Goal: Task Accomplishment & Management: Complete application form

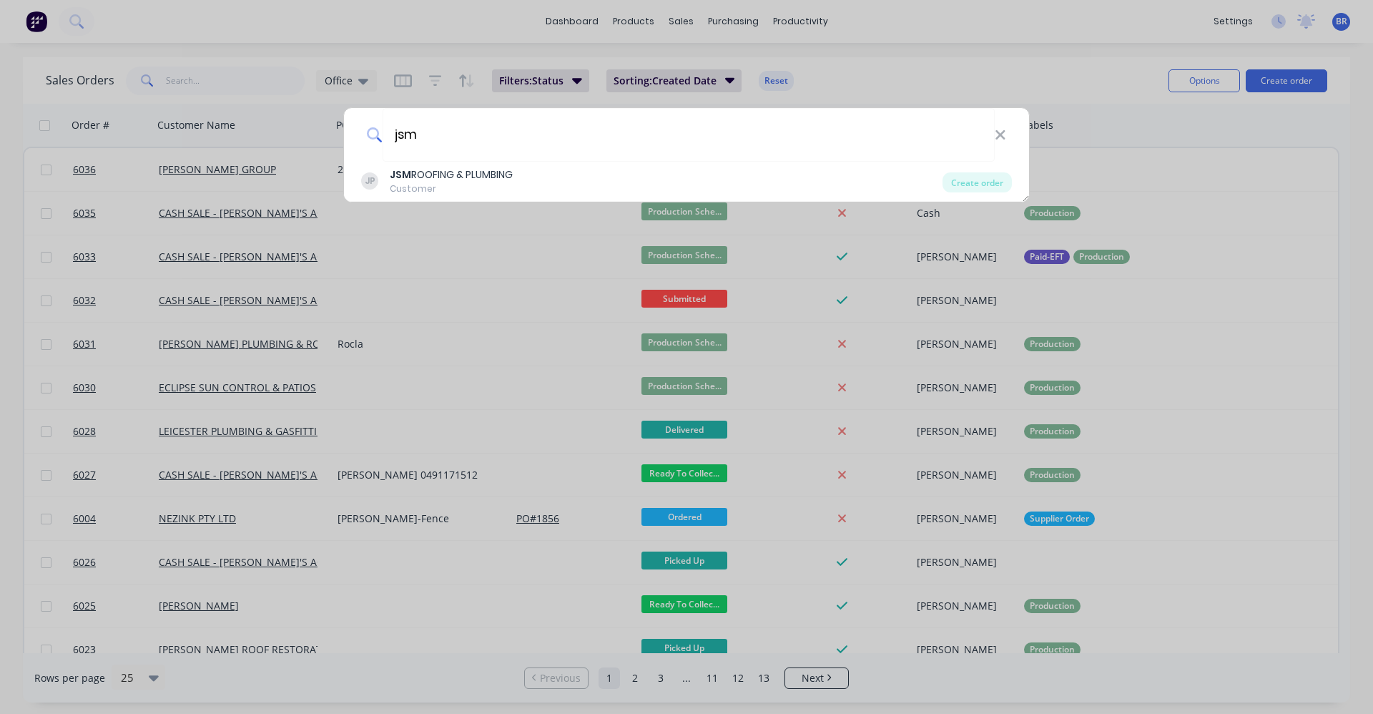
type input "jsm"
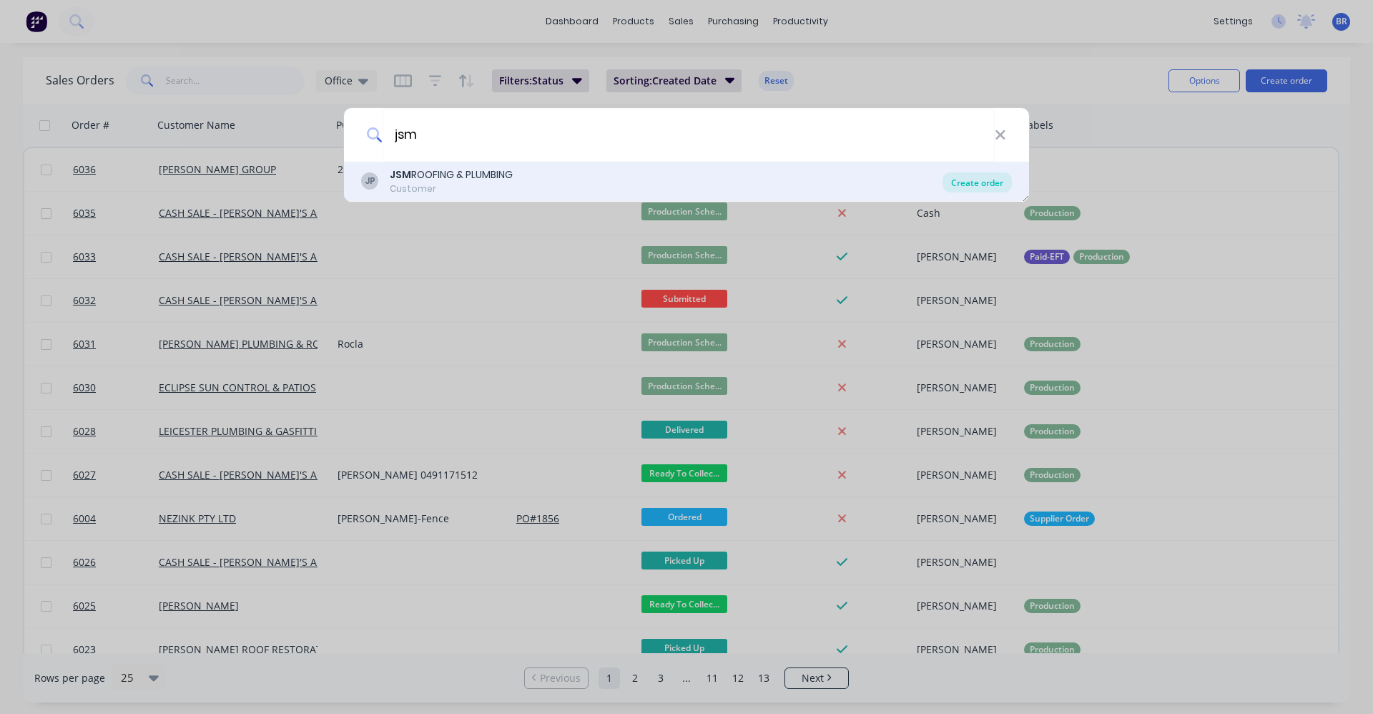
click at [986, 181] on div "Create order" at bounding box center [976, 182] width 69 height 20
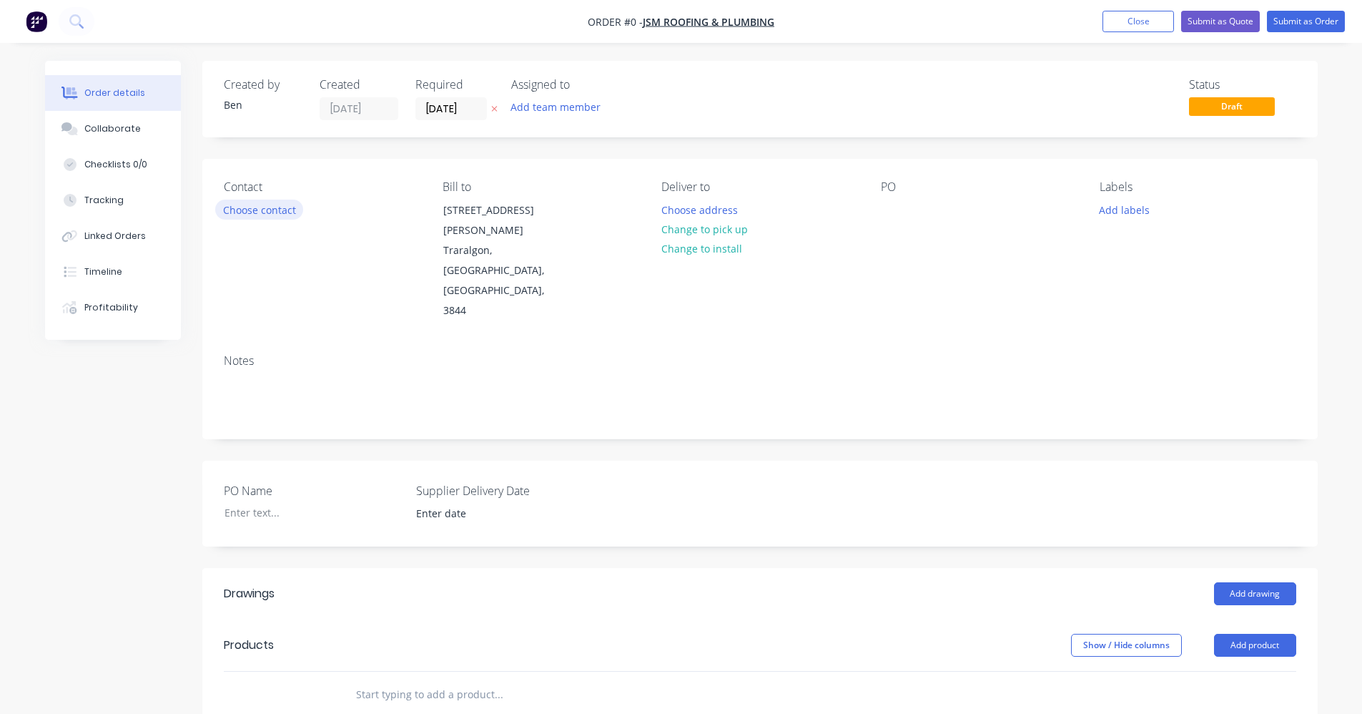
click at [280, 208] on button "Choose contact" at bounding box center [259, 209] width 88 height 19
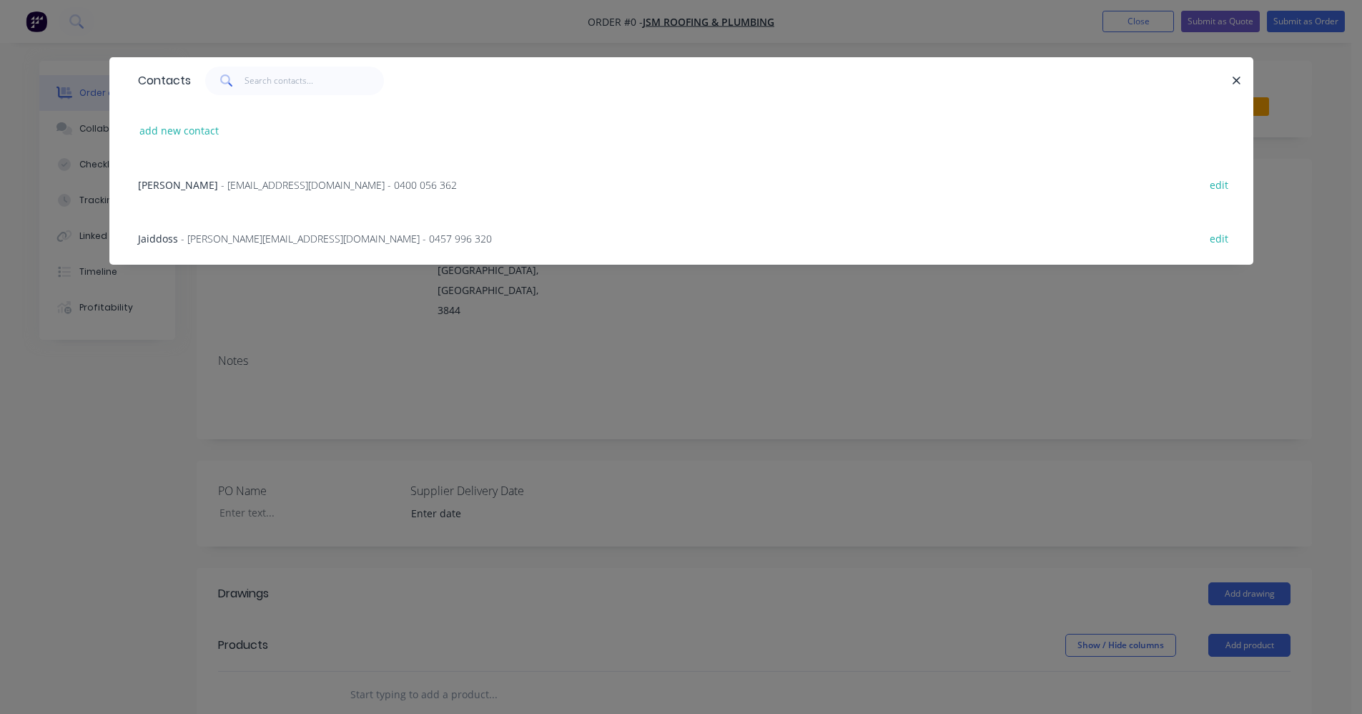
click at [313, 182] on span "- jsmroofingandplumbing@gmail.com - 0400 056 362" at bounding box center [339, 185] width 236 height 14
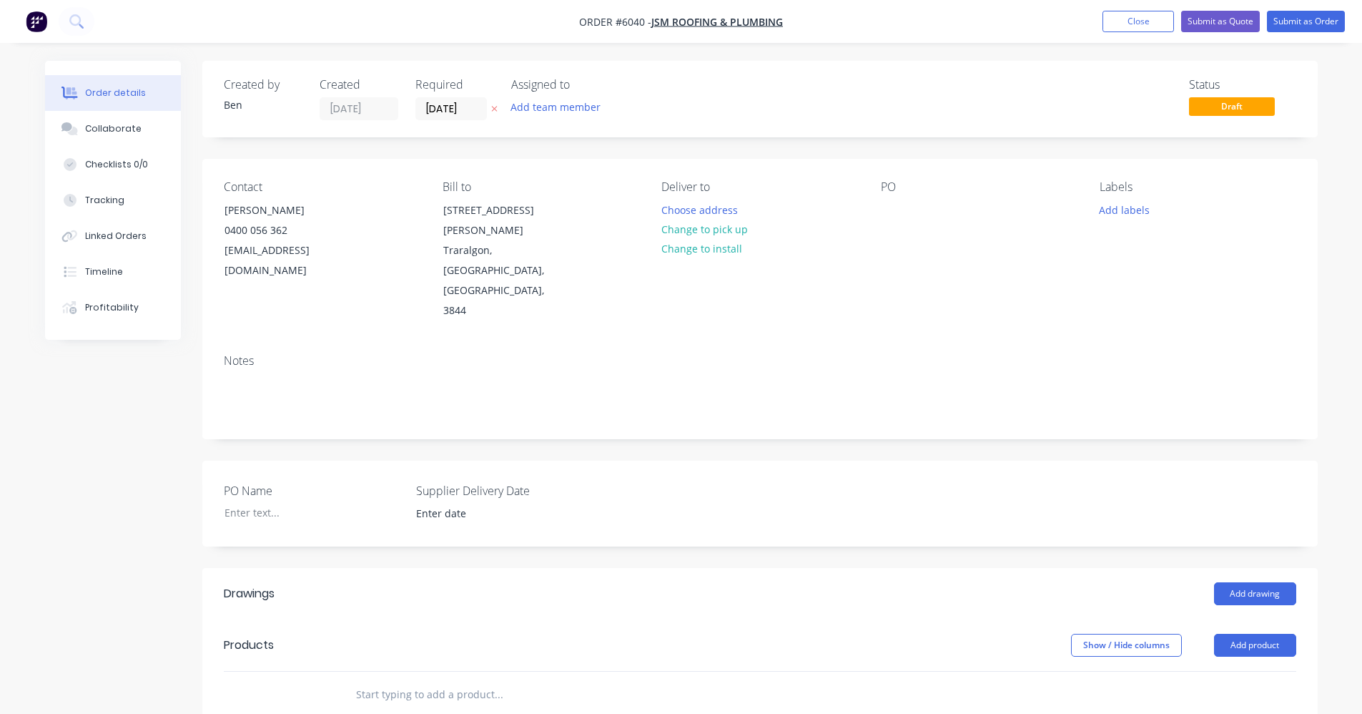
drag, startPoint x: 717, startPoint y: 232, endPoint x: 764, endPoint y: 232, distance: 46.5
click at [717, 231] on button "Change to pick up" at bounding box center [705, 229] width 102 height 19
click at [1108, 213] on button "Add labels" at bounding box center [1125, 209] width 66 height 19
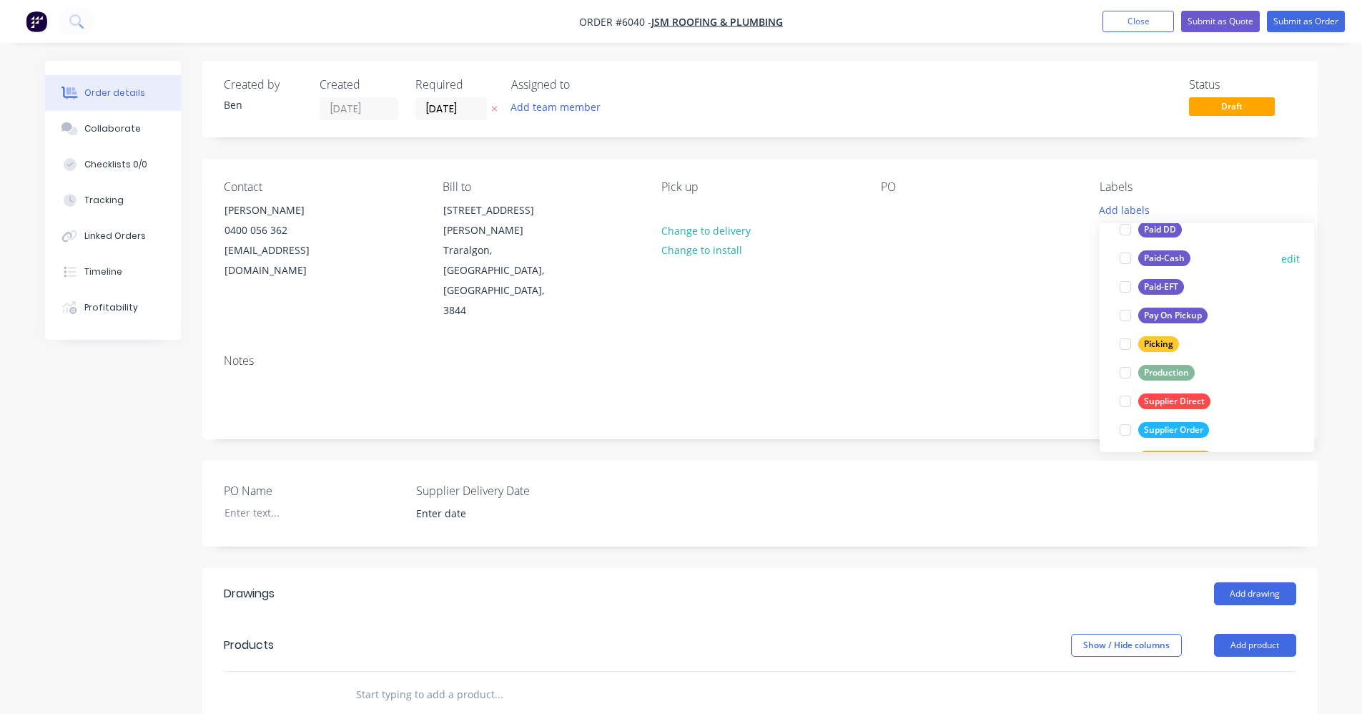
scroll to position [215, 0]
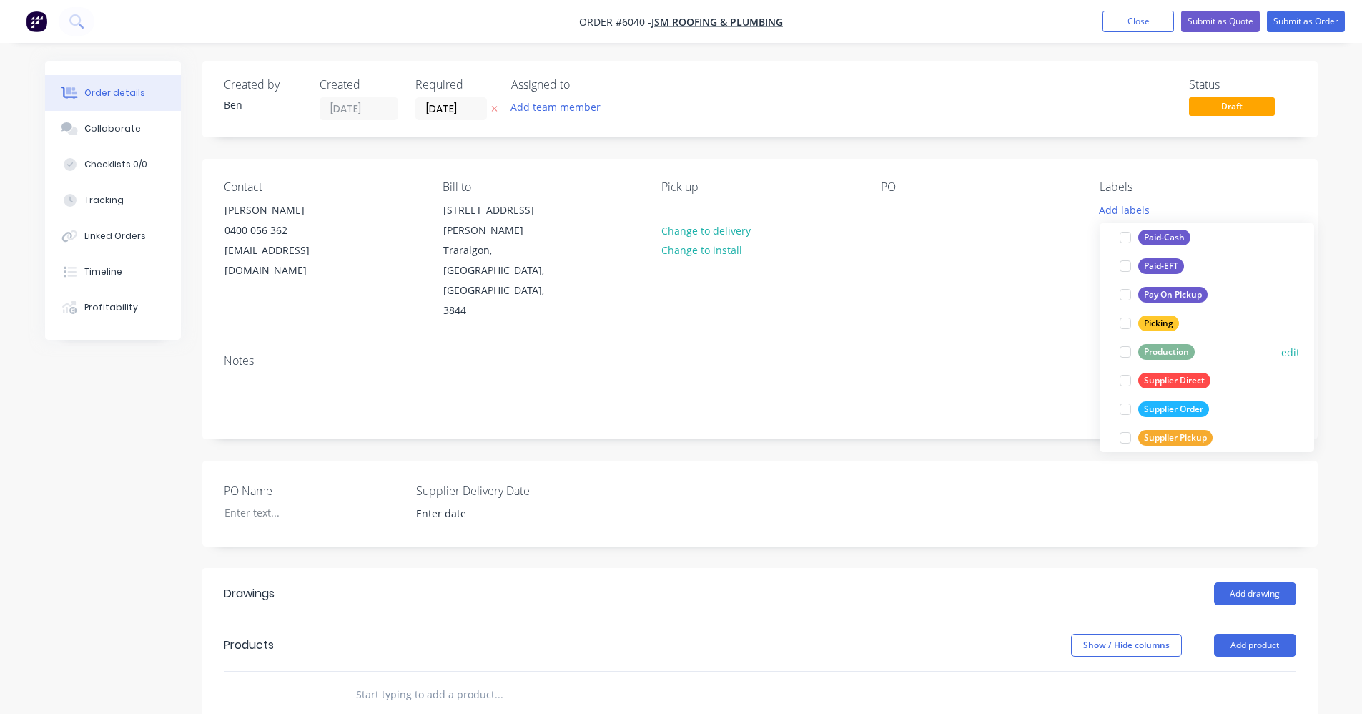
click at [1180, 350] on div "Production" at bounding box center [1166, 352] width 56 height 16
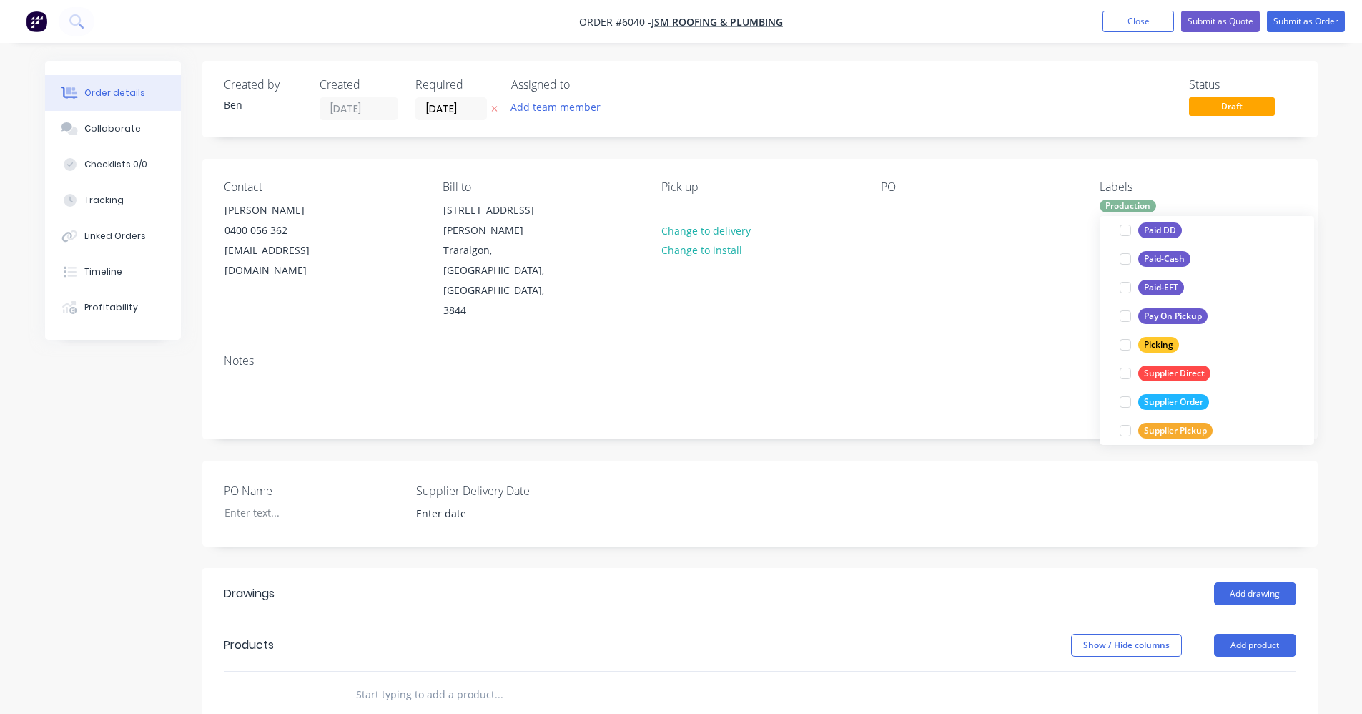
scroll to position [0, 0]
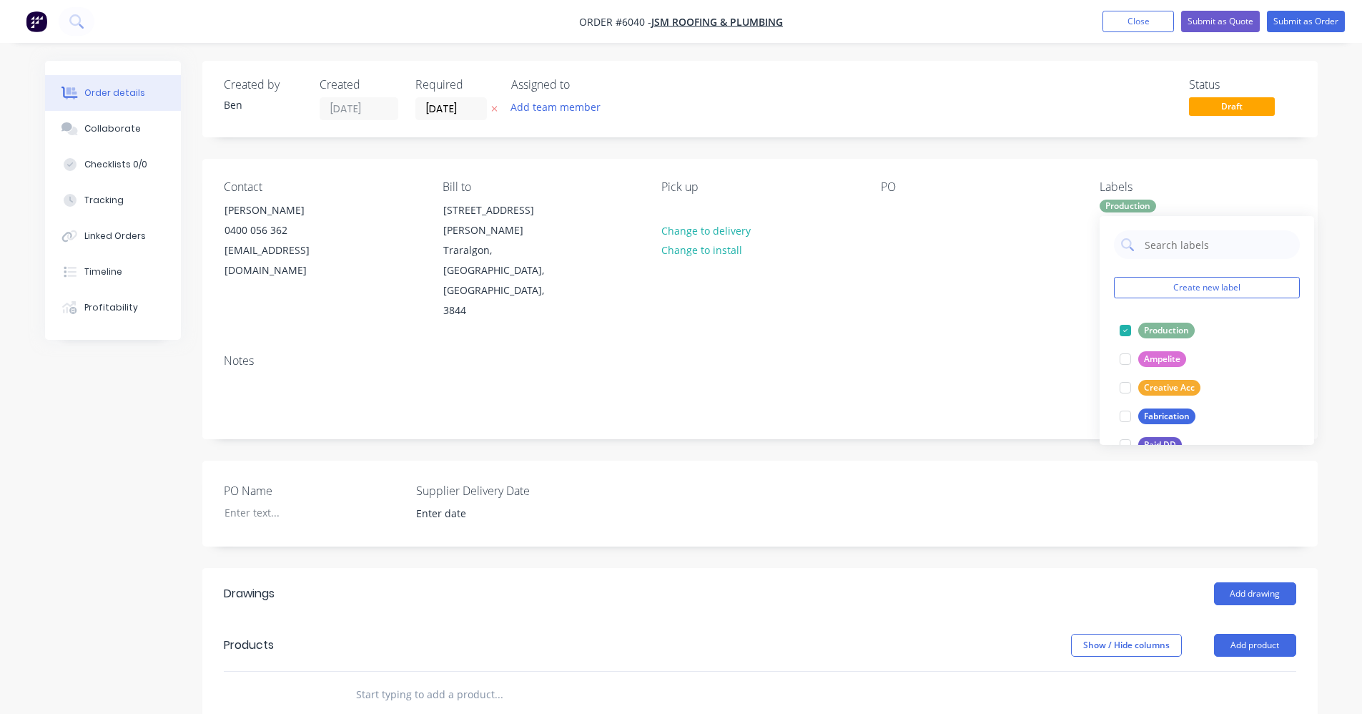
drag, startPoint x: 782, startPoint y: 386, endPoint x: 780, endPoint y: 413, distance: 26.5
click at [782, 387] on div "Created by Ben Created 06/10/25 Required 06/10/25 Assigned to Add team member S…" at bounding box center [760, 561] width 1116 height 1001
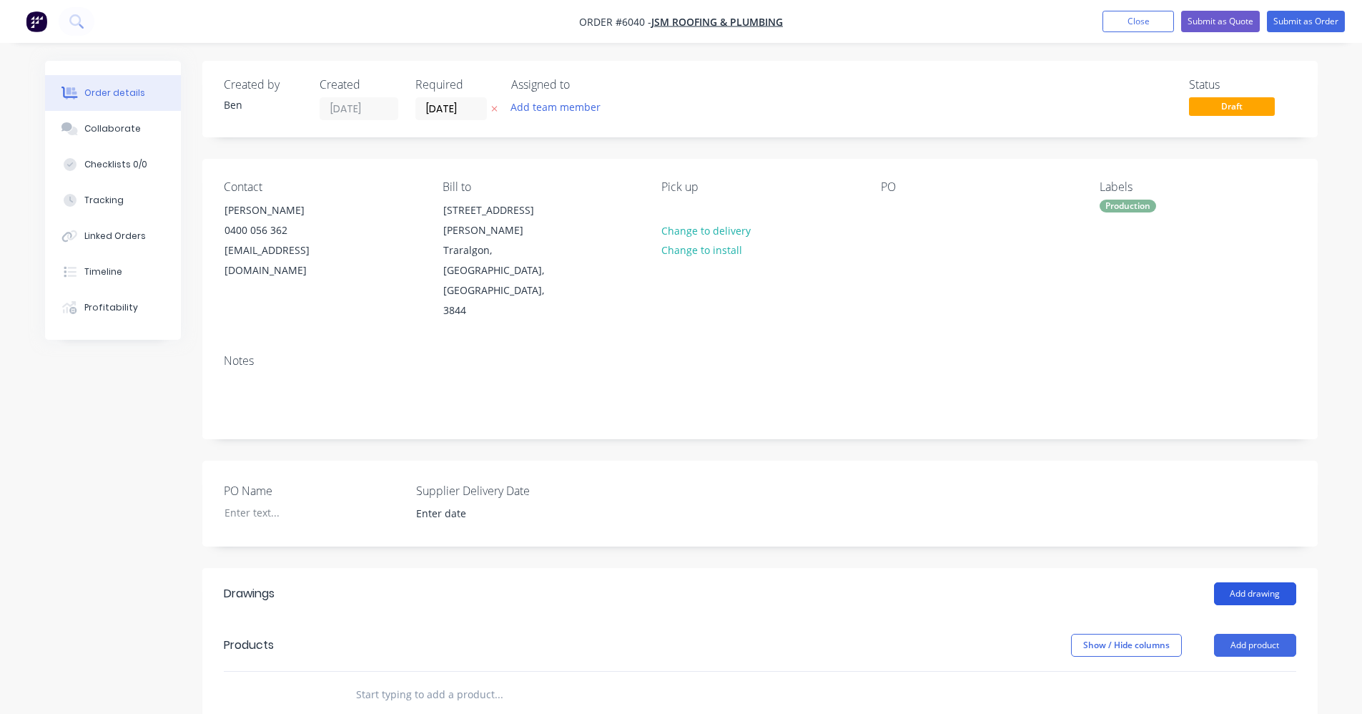
click at [1263, 582] on button "Add drawing" at bounding box center [1255, 593] width 82 height 23
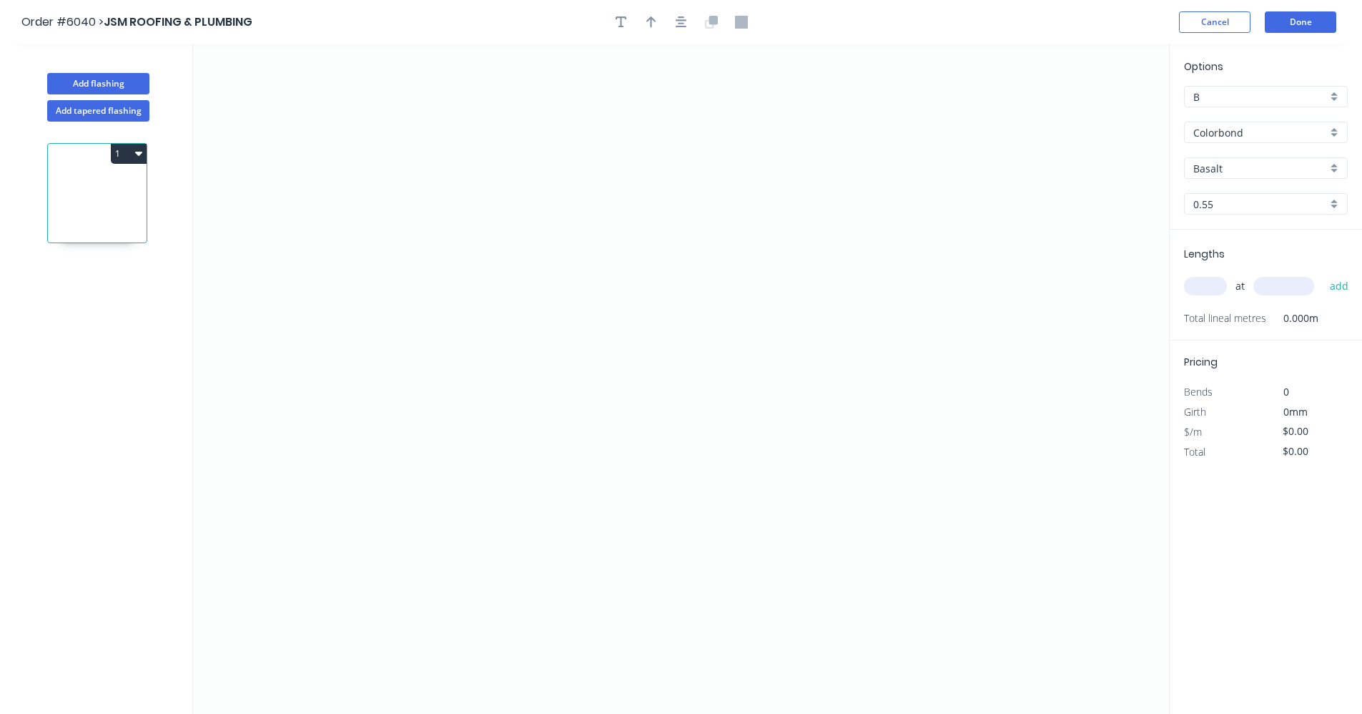
click at [1218, 173] on input "Basalt" at bounding box center [1260, 168] width 134 height 15
click at [1255, 323] on div "Woodland Grey" at bounding box center [1266, 317] width 162 height 25
type input "Woodland Grey"
click at [1210, 287] on input "text" at bounding box center [1205, 286] width 43 height 19
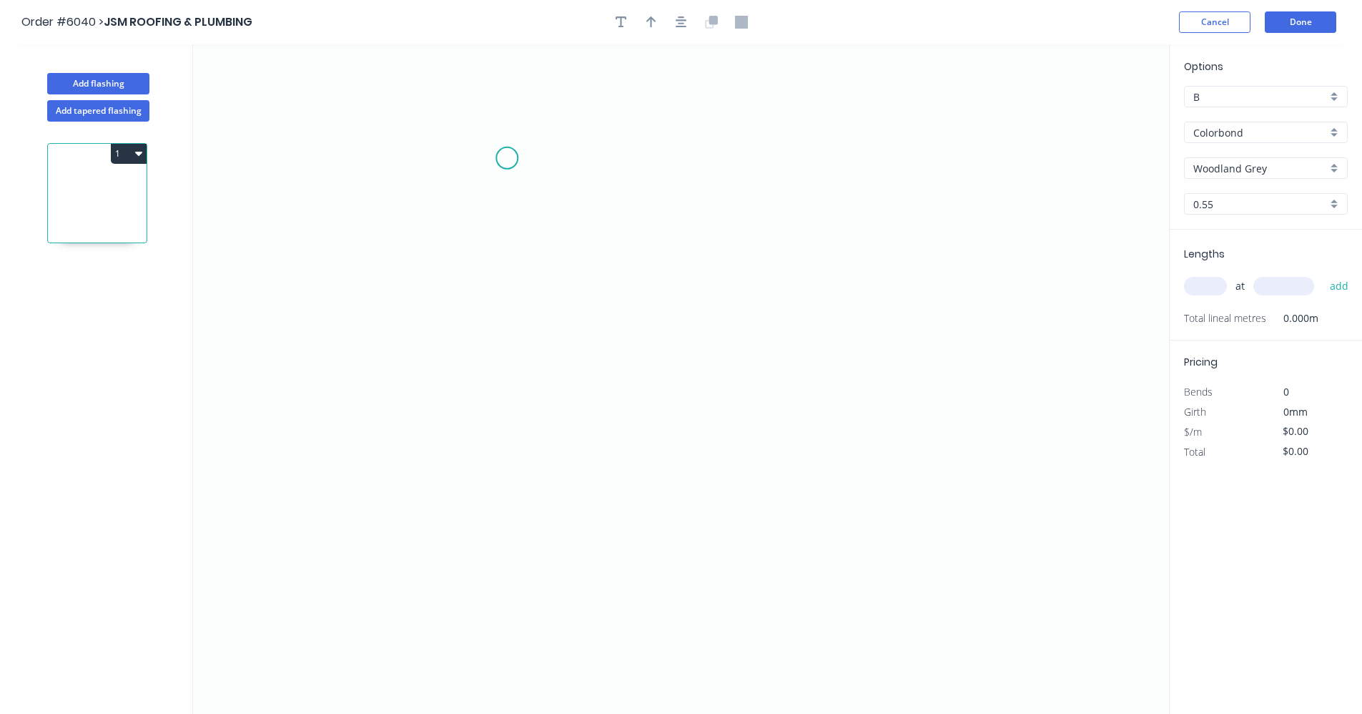
click at [508, 158] on icon "0" at bounding box center [681, 378] width 976 height 669
drag, startPoint x: 501, startPoint y: 406, endPoint x: 523, endPoint y: 405, distance: 22.2
click at [508, 405] on icon "0" at bounding box center [681, 378] width 976 height 669
click at [746, 398] on icon "0 ?" at bounding box center [681, 378] width 976 height 669
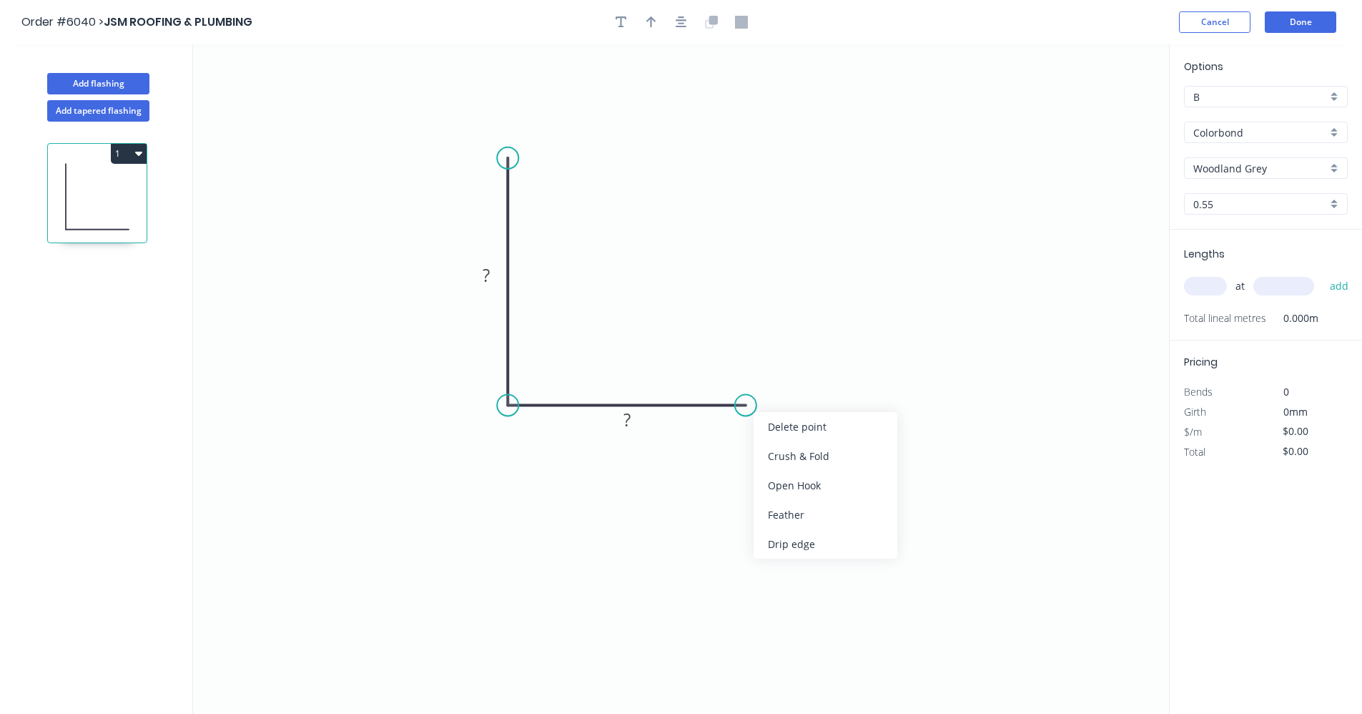
drag, startPoint x: 788, startPoint y: 513, endPoint x: 764, endPoint y: 478, distance: 42.2
click at [787, 511] on div "Feather" at bounding box center [826, 514] width 144 height 29
click at [501, 276] on rect at bounding box center [486, 276] width 29 height 20
type input "$16.58"
click at [684, 18] on icon "button" at bounding box center [681, 21] width 11 height 11
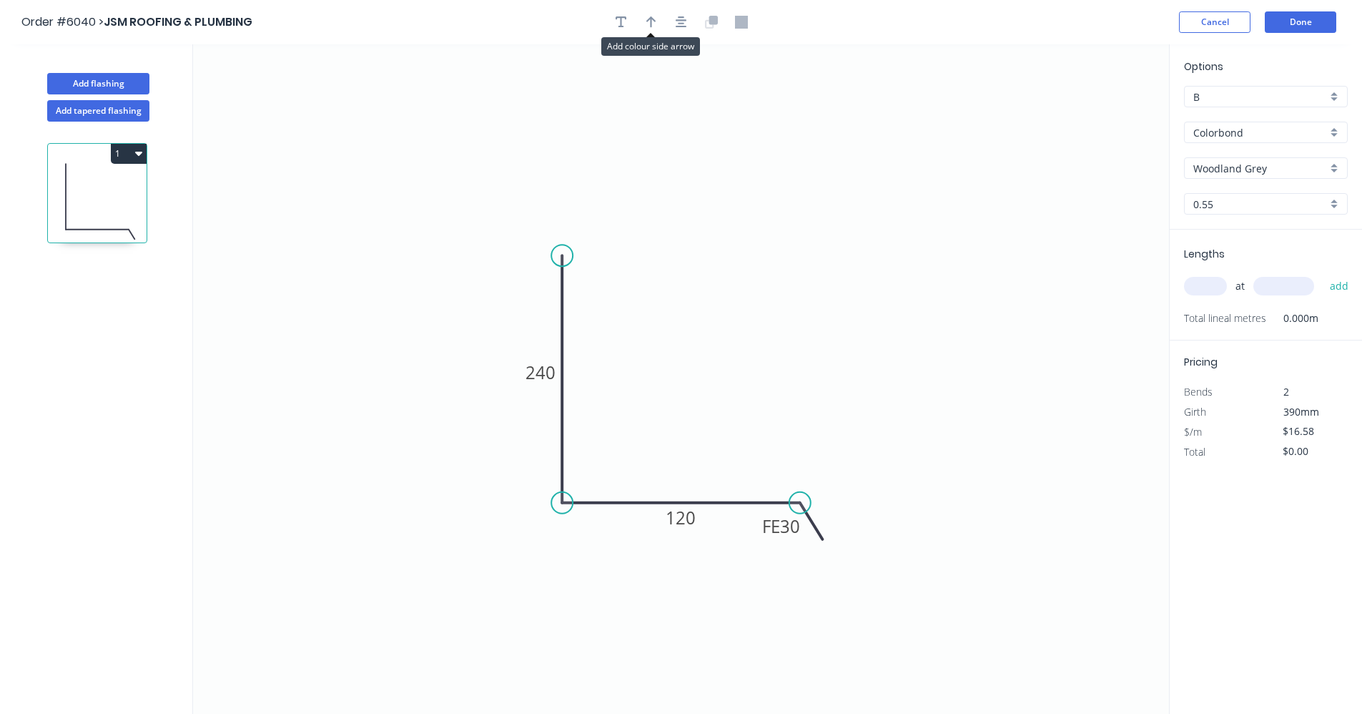
drag, startPoint x: 659, startPoint y: 22, endPoint x: 842, endPoint y: 163, distance: 231.0
click at [659, 23] on button "button" at bounding box center [651, 21] width 21 height 21
drag, startPoint x: 1099, startPoint y: 116, endPoint x: 698, endPoint y: 485, distance: 545.1
click at [697, 486] on icon at bounding box center [695, 473] width 13 height 46
click at [1201, 287] on input "text" at bounding box center [1205, 286] width 43 height 19
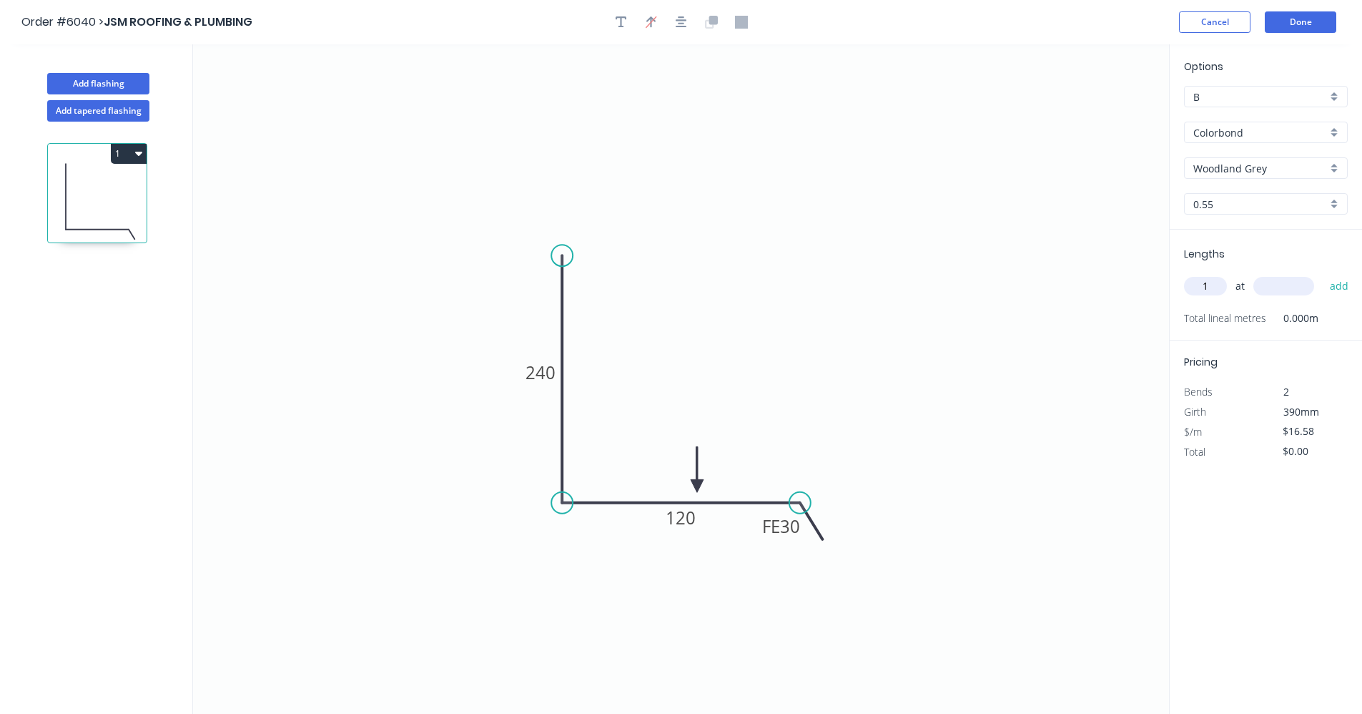
type input "1"
type input "3300"
click at [1323, 274] on button "add" at bounding box center [1340, 286] width 34 height 24
type input "$54.71"
click at [132, 84] on button "Add flashing" at bounding box center [98, 83] width 102 height 21
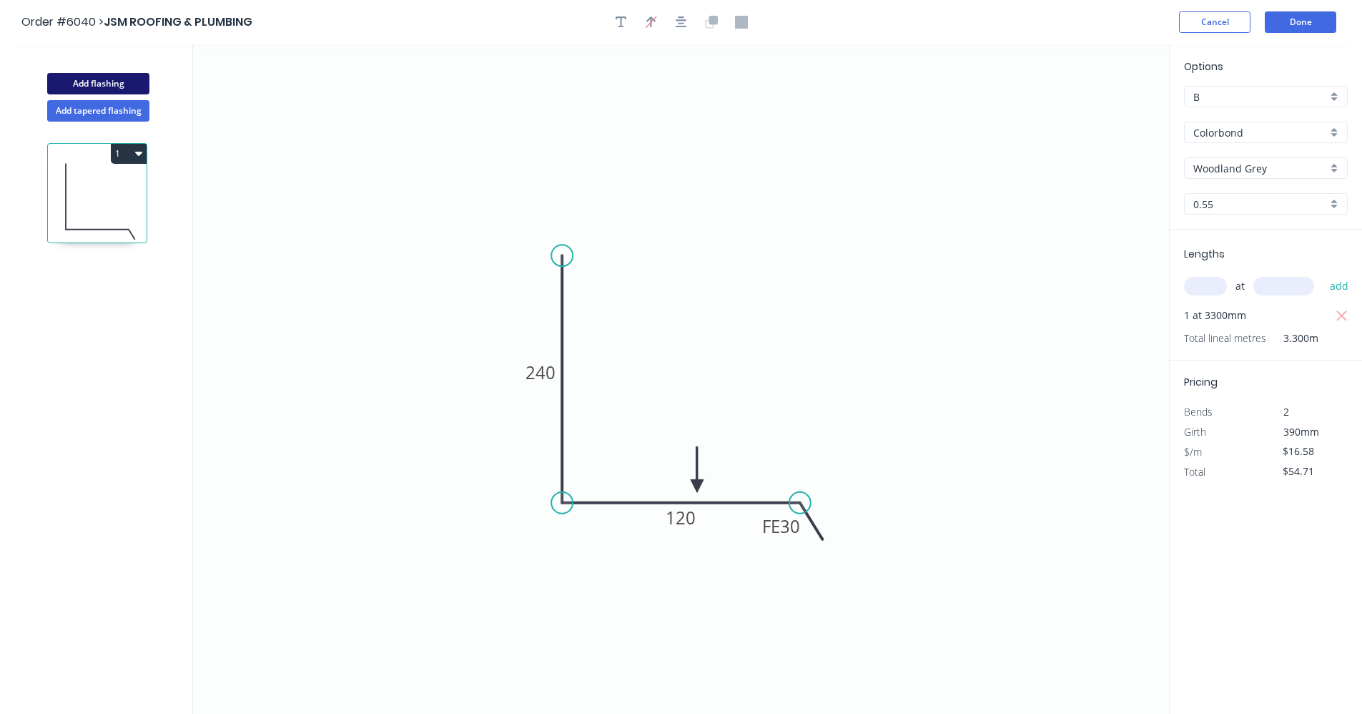
type input "$0.00"
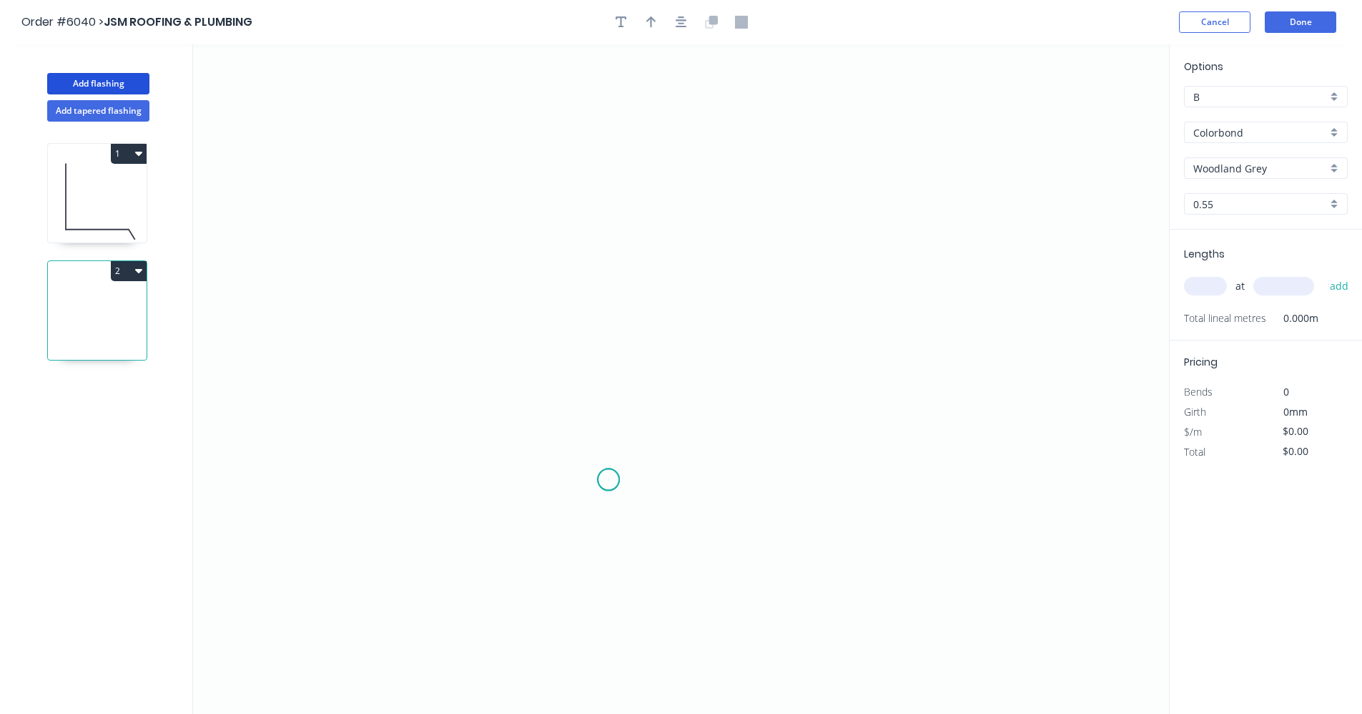
click at [609, 480] on icon "0" at bounding box center [681, 378] width 976 height 669
drag, startPoint x: 559, startPoint y: 481, endPoint x: 551, endPoint y: 365, distance: 115.4
click at [560, 479] on icon "0" at bounding box center [681, 378] width 976 height 669
click at [562, 251] on icon "0 ?" at bounding box center [681, 378] width 976 height 669
click at [855, 267] on icon "0 ? ?" at bounding box center [681, 378] width 976 height 669
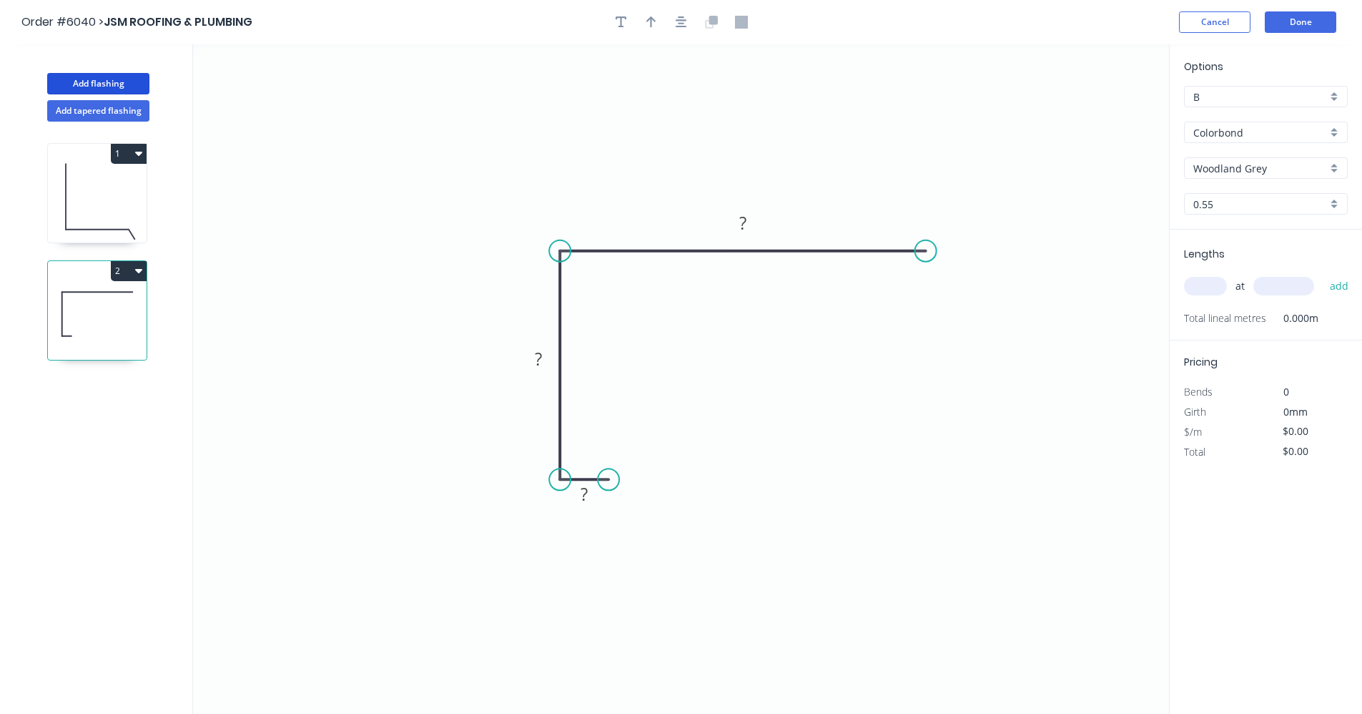
drag, startPoint x: 867, startPoint y: 260, endPoint x: 937, endPoint y: 261, distance: 70.1
click at [929, 262] on icon "0 ? ? ?" at bounding box center [681, 378] width 976 height 669
click at [983, 355] on div "Feather" at bounding box center [1003, 360] width 144 height 29
click at [584, 497] on tspan "?" at bounding box center [584, 494] width 7 height 24
type input "$18.47"
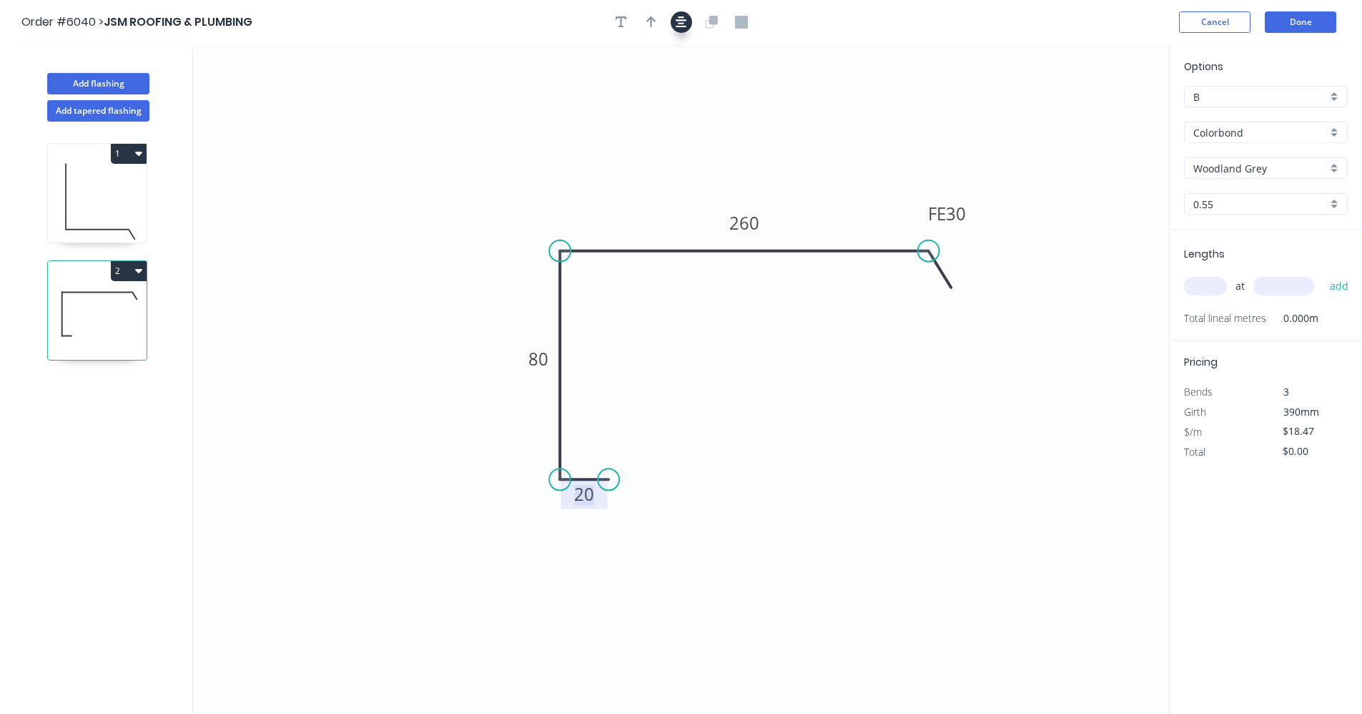
drag, startPoint x: 685, startPoint y: 24, endPoint x: 675, endPoint y: 24, distance: 10.0
click at [684, 24] on icon "button" at bounding box center [681, 22] width 11 height 13
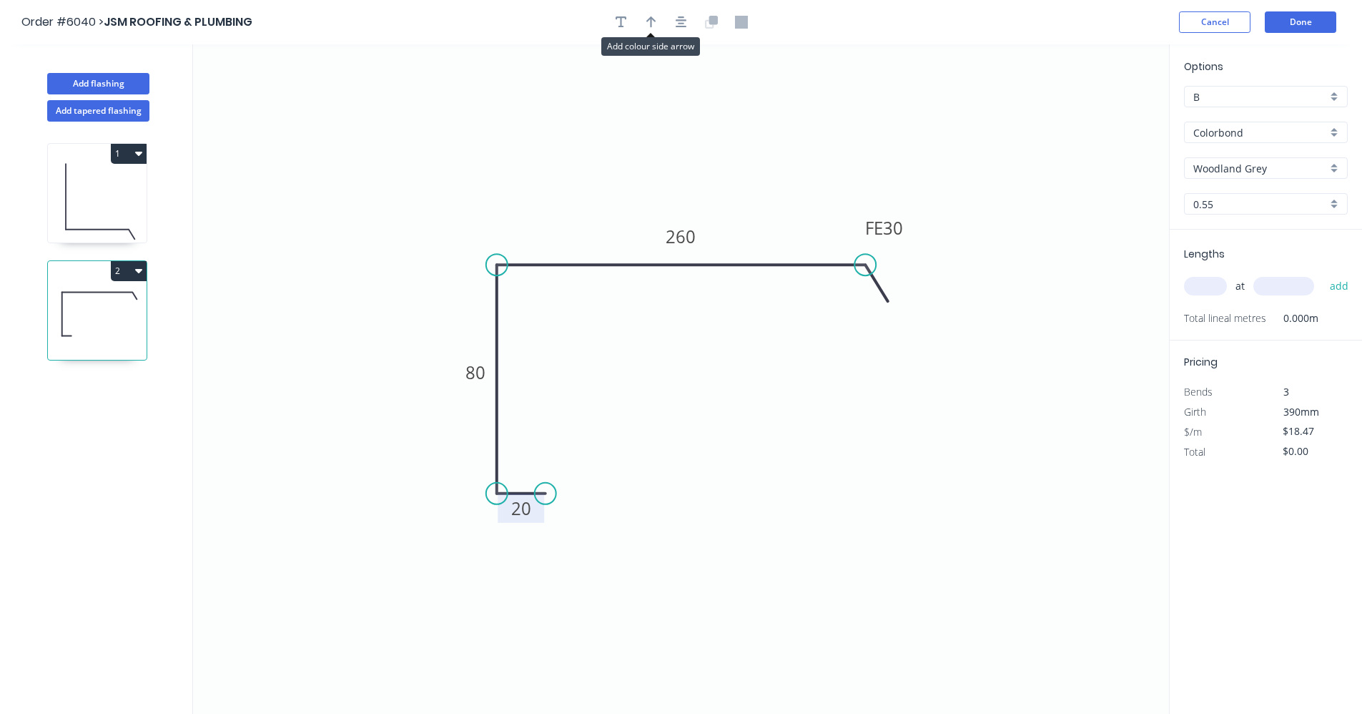
drag, startPoint x: 659, startPoint y: 24, endPoint x: 829, endPoint y: 111, distance: 190.6
click at [659, 24] on button "button" at bounding box center [651, 21] width 21 height 21
drag, startPoint x: 1076, startPoint y: 123, endPoint x: 797, endPoint y: 242, distance: 304.0
click at [772, 249] on icon at bounding box center [768, 233] width 13 height 46
click at [1212, 286] on input "text" at bounding box center [1205, 286] width 43 height 19
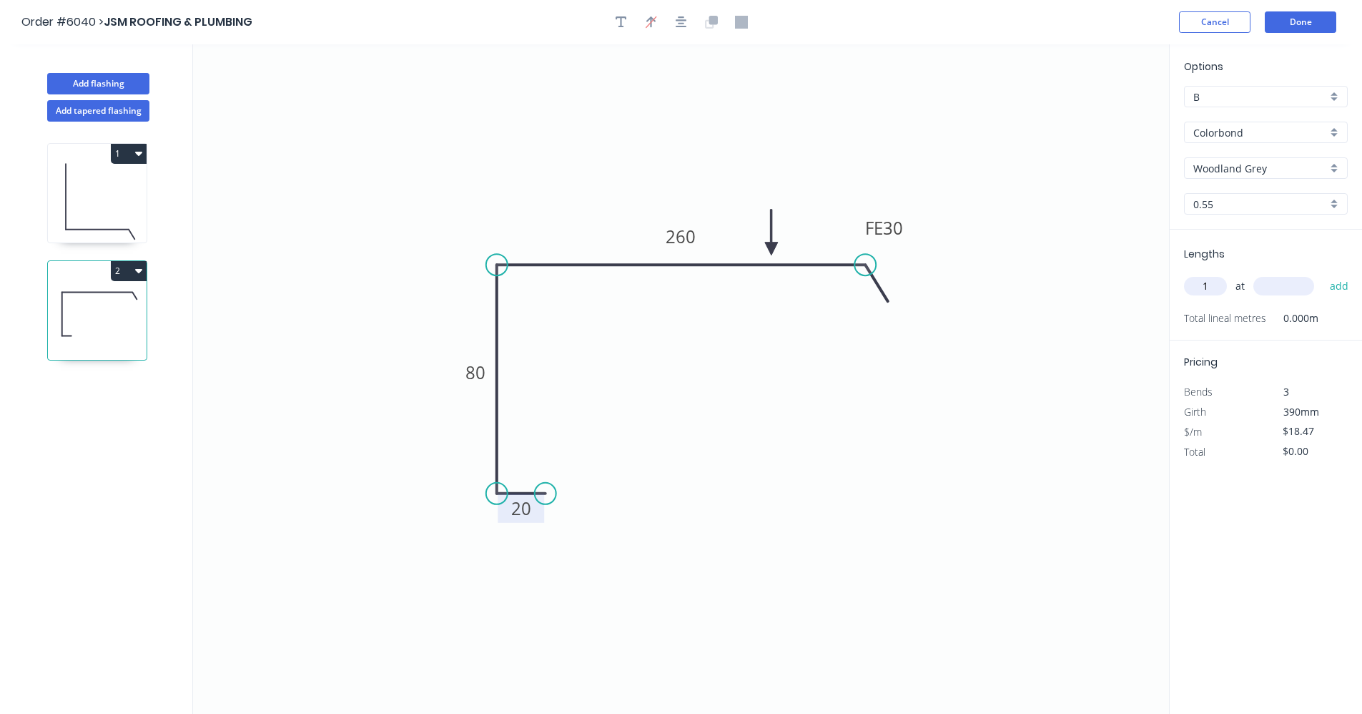
type input "1"
type input "3300"
click at [1323, 274] on button "add" at bounding box center [1340, 286] width 34 height 24
type input "$60.95"
click at [143, 155] on button "1" at bounding box center [129, 154] width 36 height 20
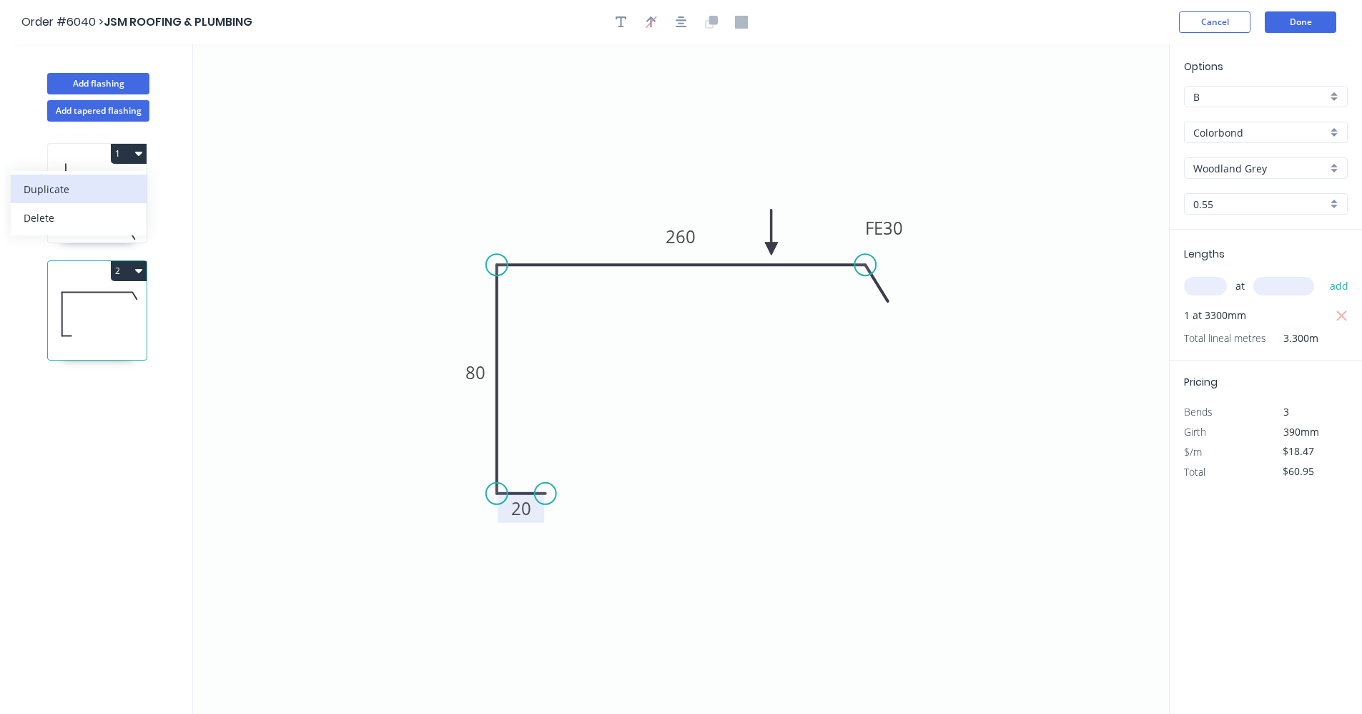
drag, startPoint x: 112, startPoint y: 192, endPoint x: 192, endPoint y: 221, distance: 85.3
click at [113, 191] on div "Duplicate" at bounding box center [79, 189] width 110 height 21
type input "$16.58"
type input "$0.00"
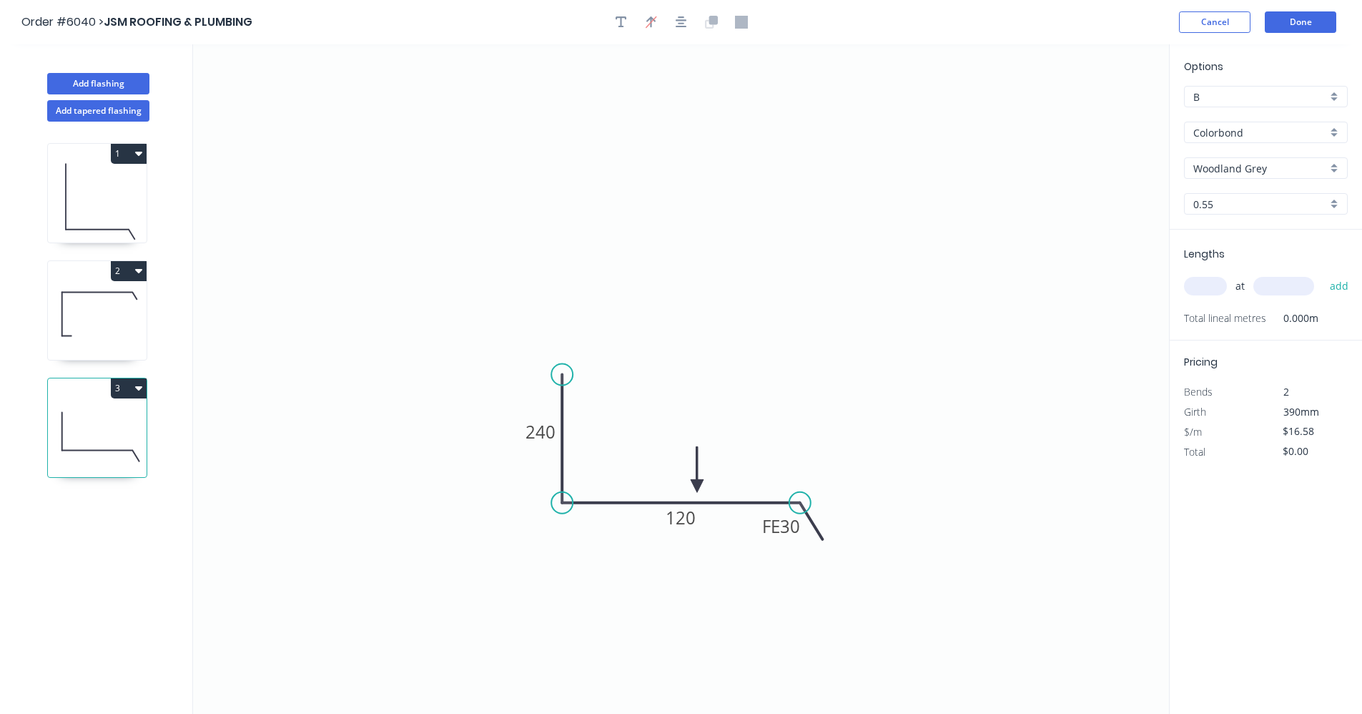
drag, startPoint x: 563, startPoint y: 252, endPoint x: 557, endPoint y: 400, distance: 148.1
click at [556, 384] on circle at bounding box center [561, 374] width 21 height 21
click at [543, 438] on tspan "240" at bounding box center [541, 437] width 30 height 24
type input "$13.38"
click at [1206, 289] on input "text" at bounding box center [1205, 286] width 43 height 19
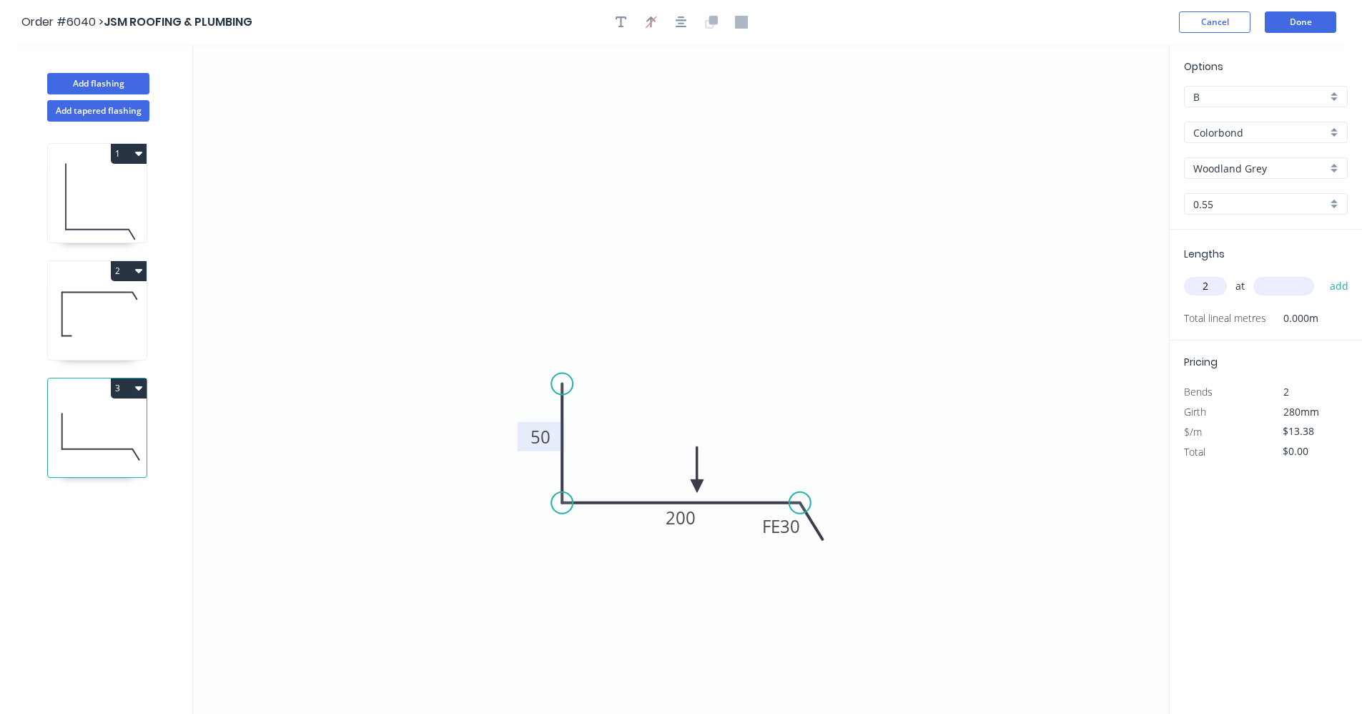
type input "2"
type input "5400"
click at [1323, 274] on button "add" at bounding box center [1340, 286] width 34 height 24
drag, startPoint x: 143, startPoint y: 385, endPoint x: 132, endPoint y: 396, distance: 15.7
click at [141, 388] on button "3" at bounding box center [129, 388] width 36 height 20
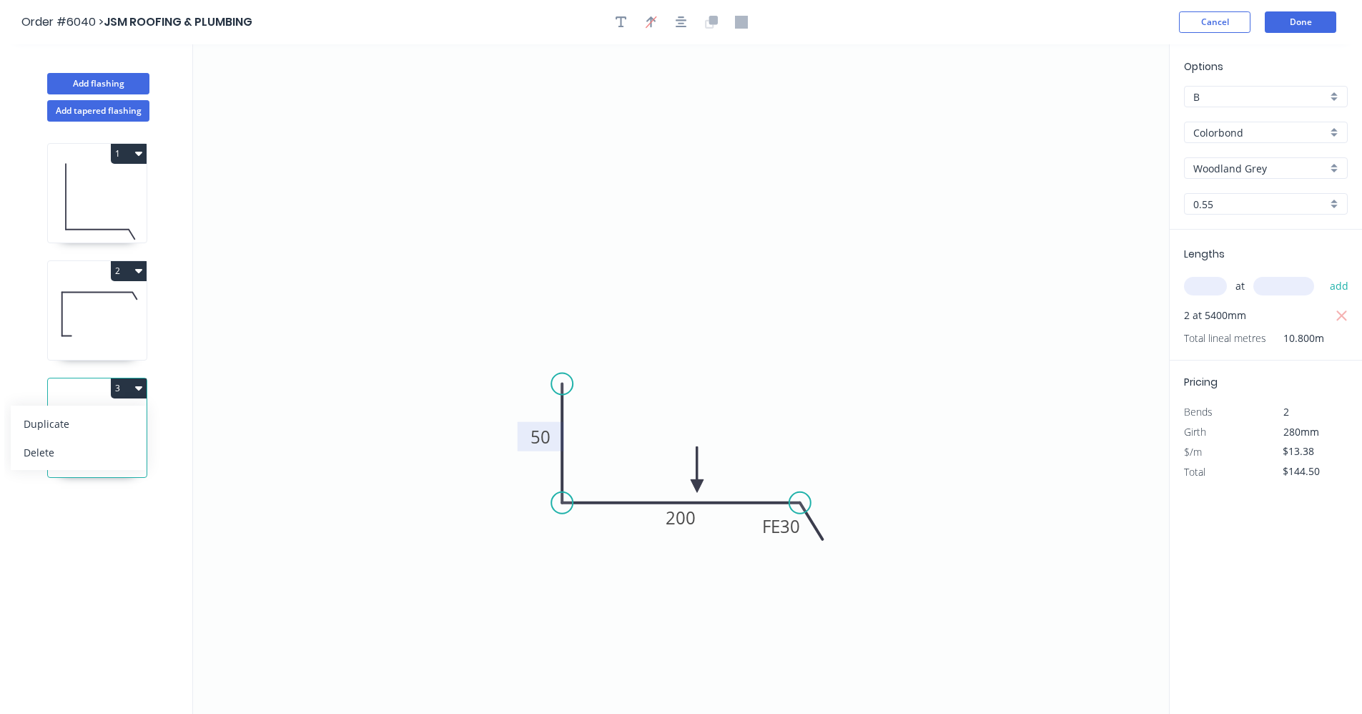
drag, startPoint x: 97, startPoint y: 425, endPoint x: 155, endPoint y: 448, distance: 63.2
click at [99, 425] on div "Duplicate" at bounding box center [79, 423] width 110 height 21
type input "$0.00"
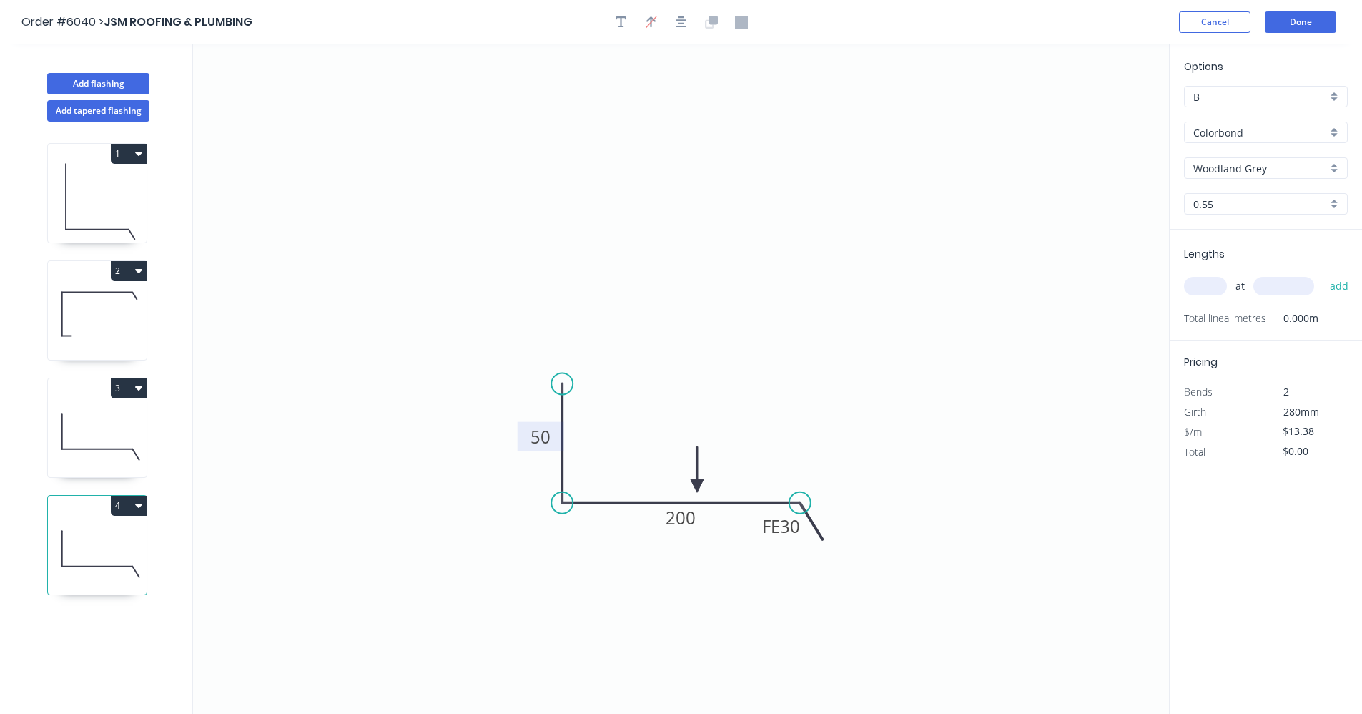
click at [541, 433] on tspan "50" at bounding box center [541, 437] width 20 height 24
type input "$13.38"
drag, startPoint x: 561, startPoint y: 380, endPoint x: 573, endPoint y: 321, distance: 59.7
click at [573, 321] on circle at bounding box center [561, 320] width 21 height 21
click at [1205, 284] on input "text" at bounding box center [1205, 286] width 43 height 19
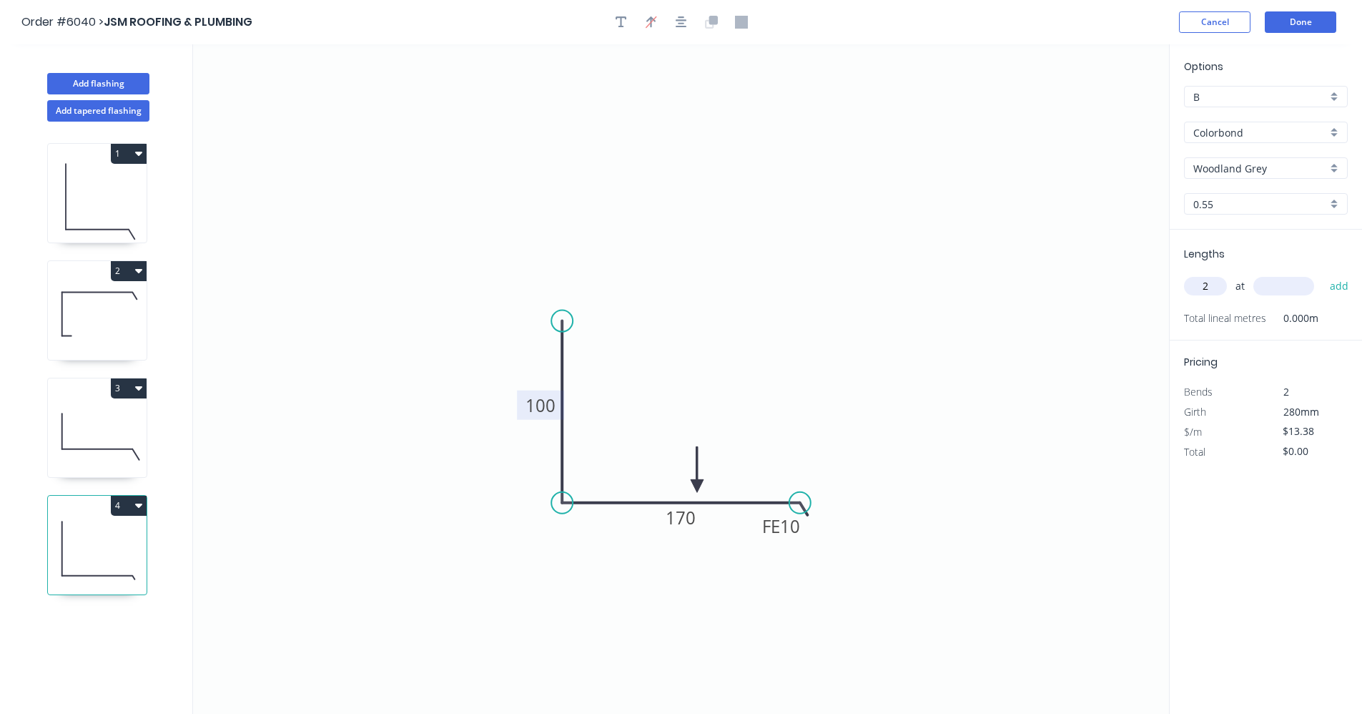
type input "2"
type input "2400"
click at [1323, 274] on button "add" at bounding box center [1340, 286] width 34 height 24
type input "$64.22"
click at [1311, 22] on button "Done" at bounding box center [1301, 21] width 72 height 21
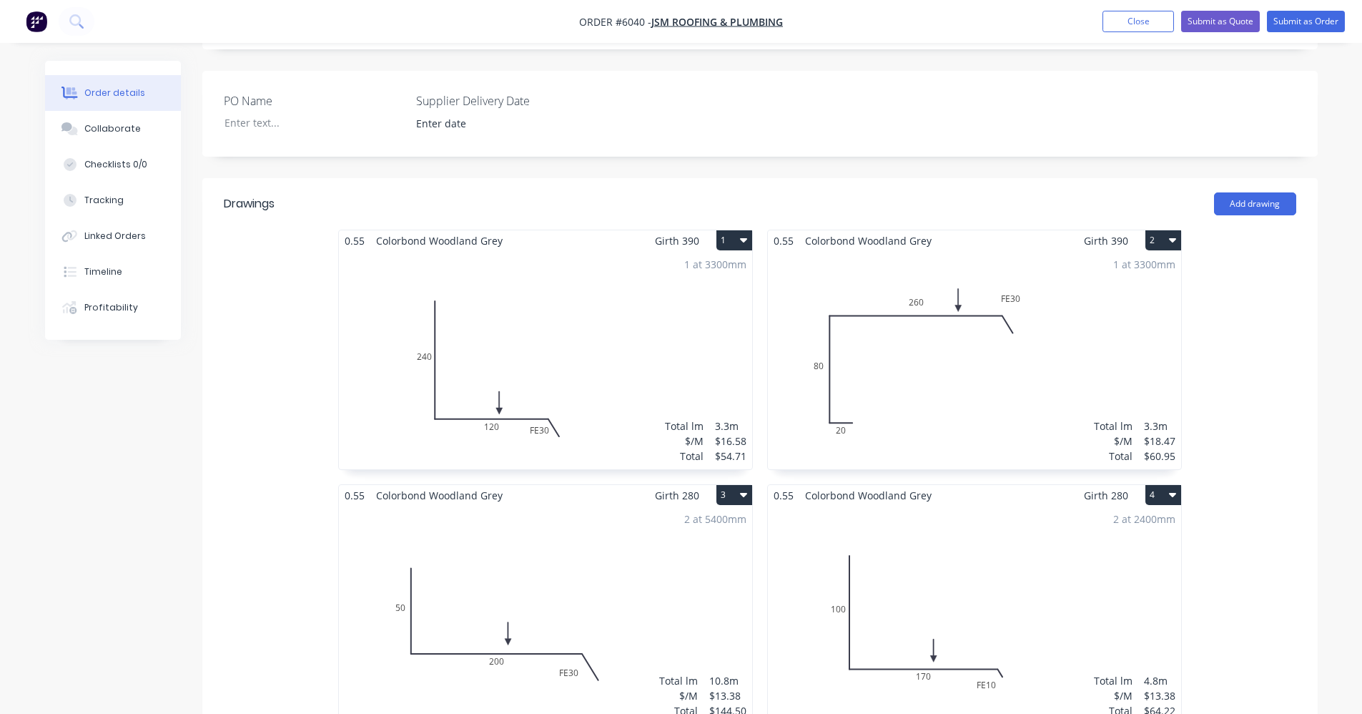
scroll to position [32, 0]
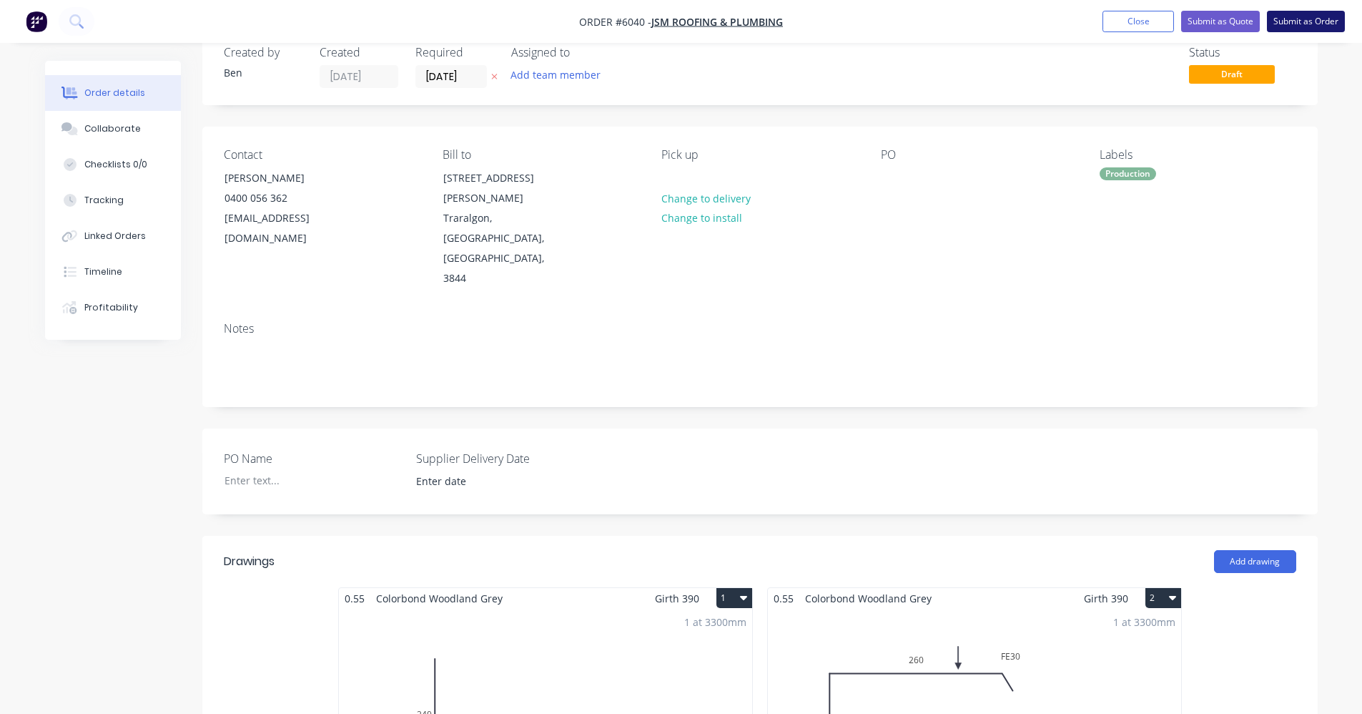
click at [1301, 25] on button "Submit as Order" at bounding box center [1306, 21] width 78 height 21
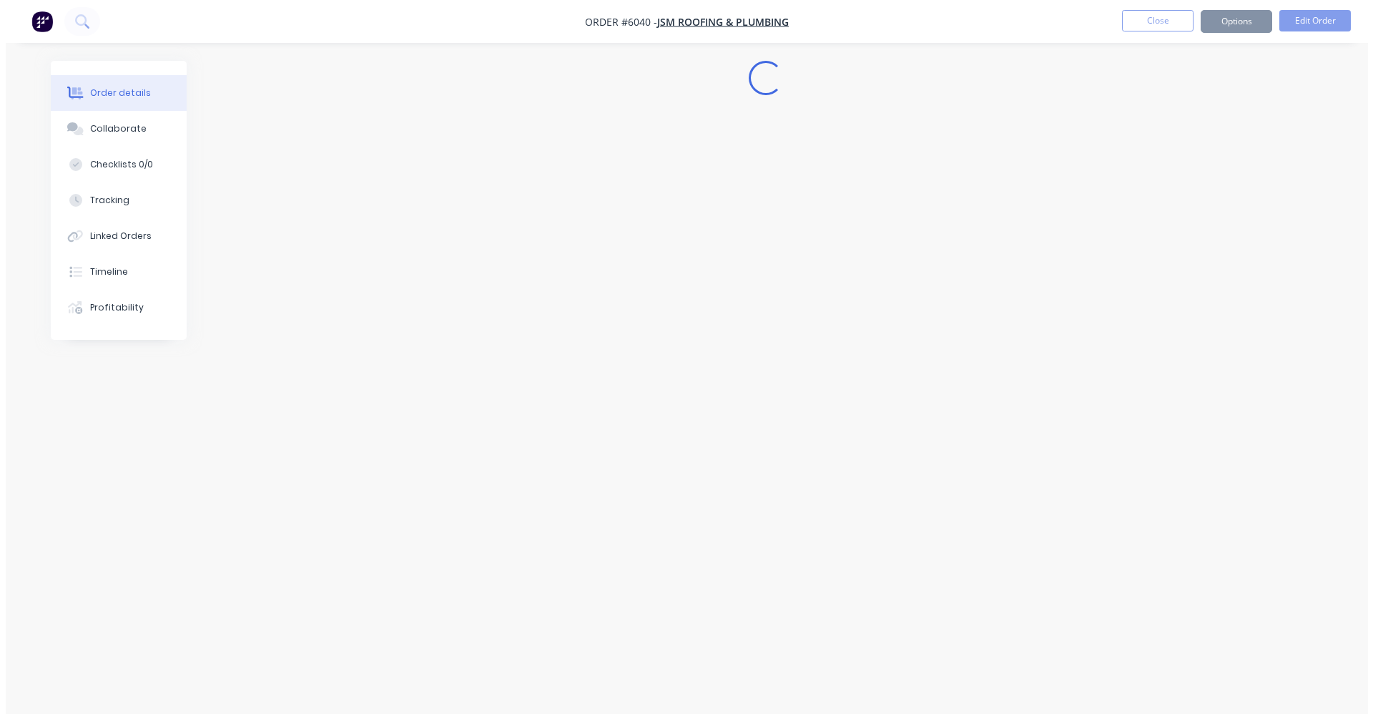
scroll to position [0, 0]
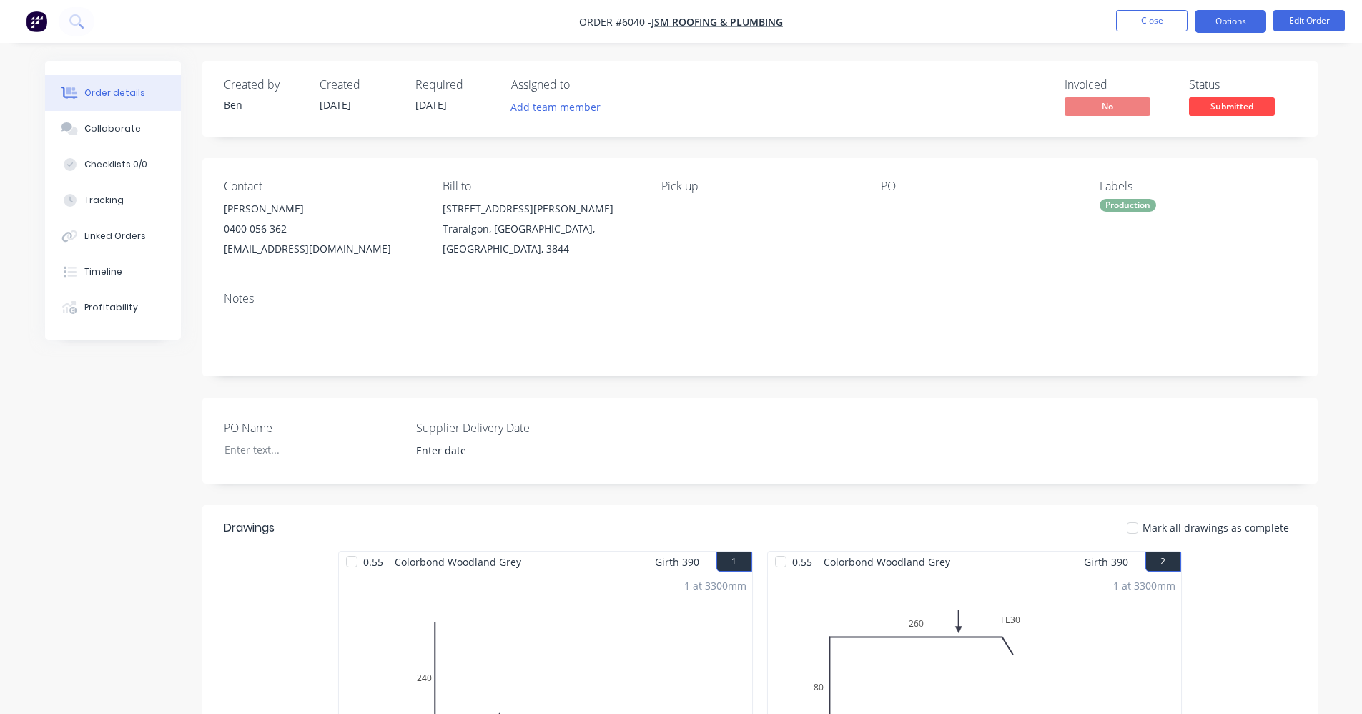
click at [1231, 25] on button "Options" at bounding box center [1231, 21] width 72 height 23
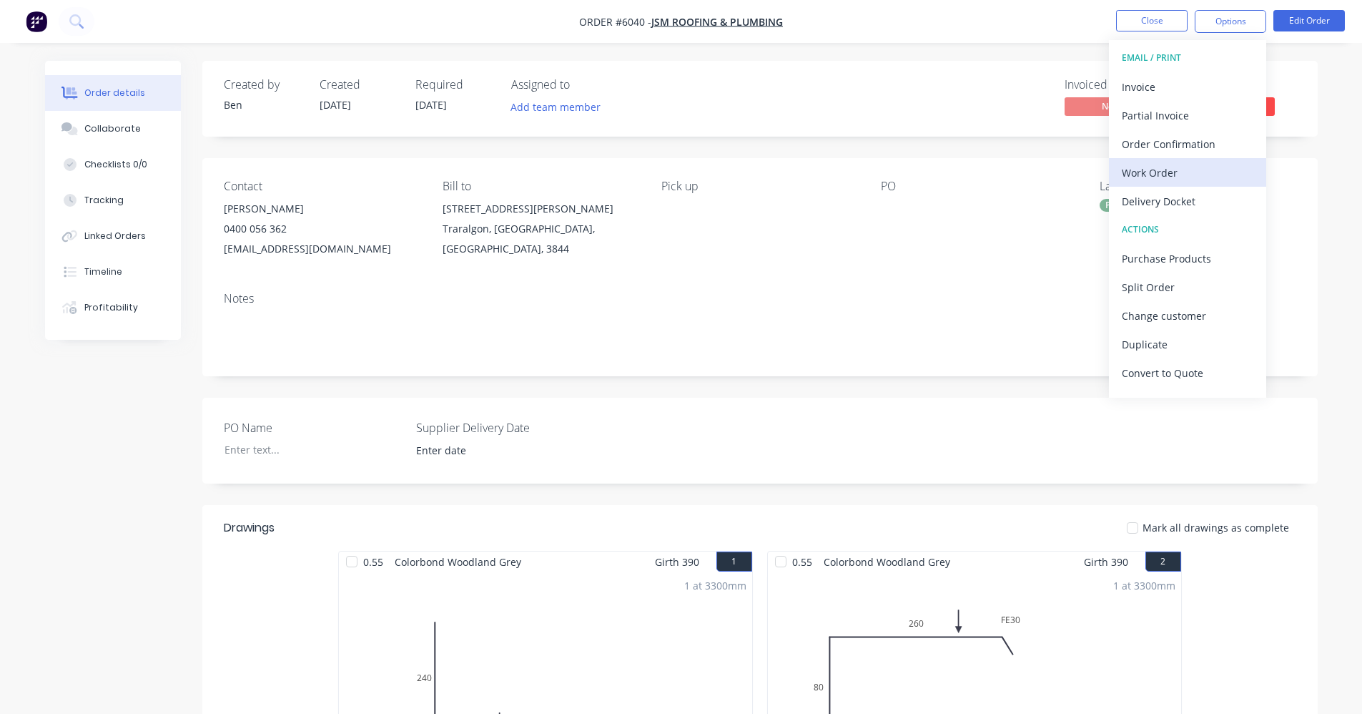
click at [1158, 180] on div "Work Order" at bounding box center [1188, 172] width 132 height 21
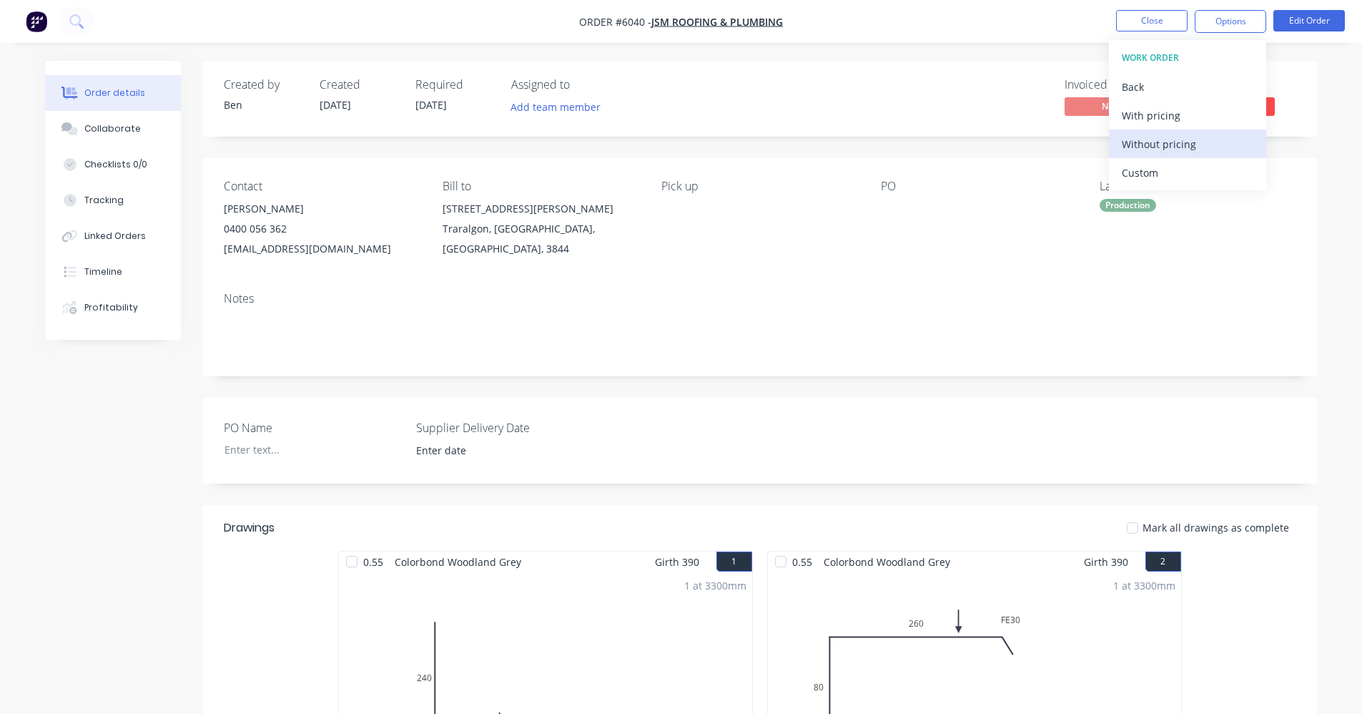
click at [1175, 155] on button "Without pricing" at bounding box center [1187, 143] width 157 height 29
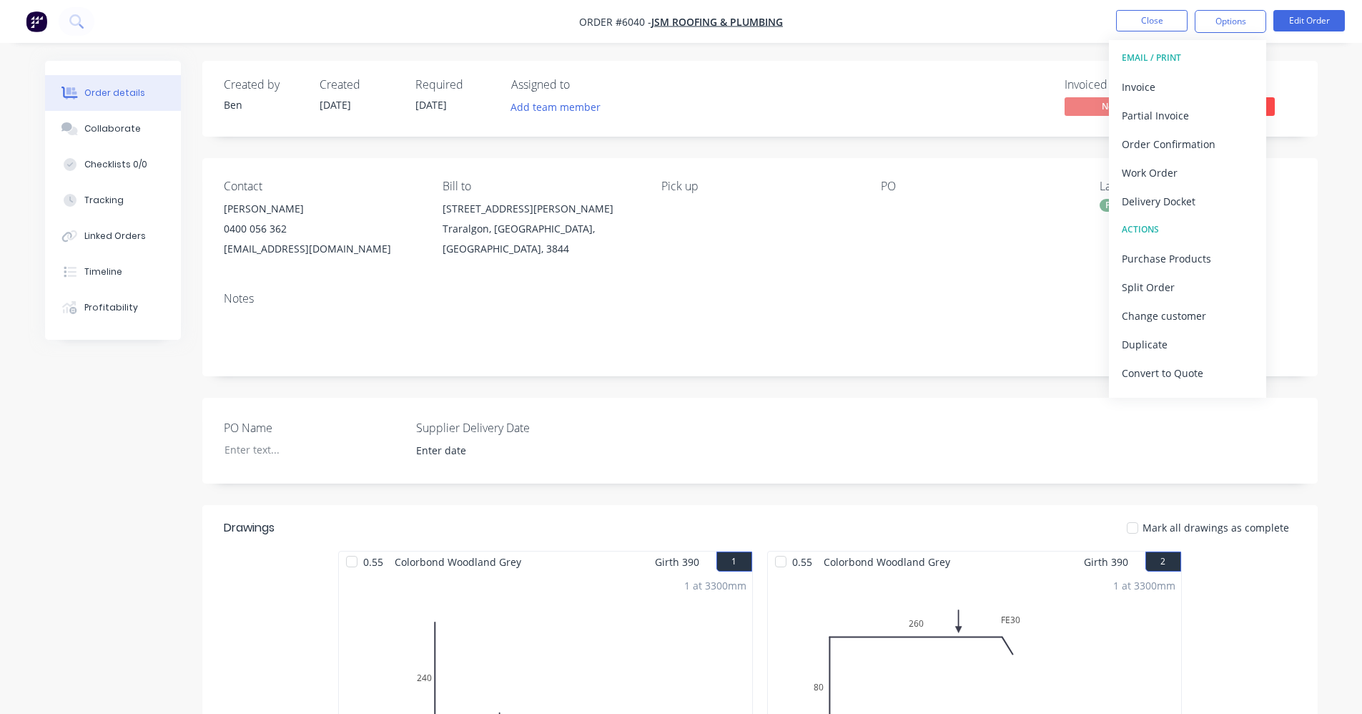
drag, startPoint x: 949, startPoint y: 106, endPoint x: 957, endPoint y: 104, distance: 8.2
click at [954, 104] on div "Invoiced No Status Submitted" at bounding box center [975, 98] width 642 height 41
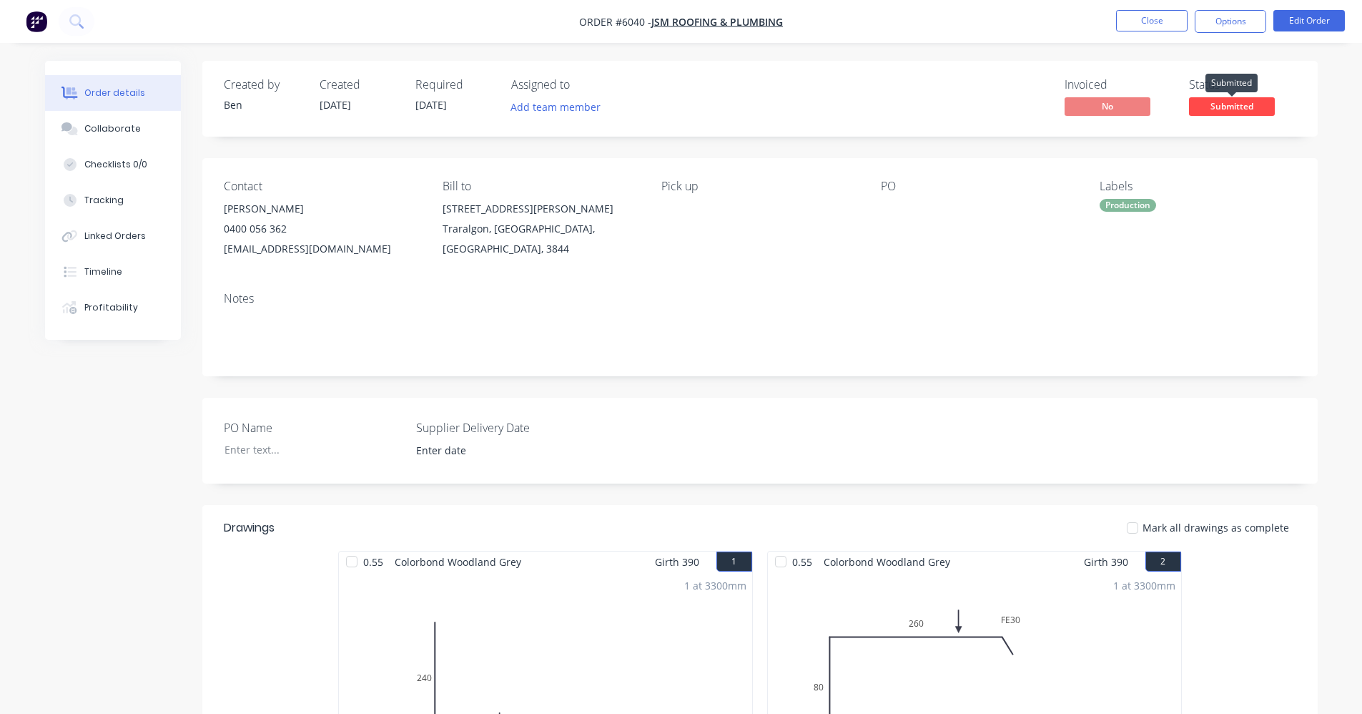
click at [1229, 109] on span "Submitted" at bounding box center [1232, 106] width 86 height 18
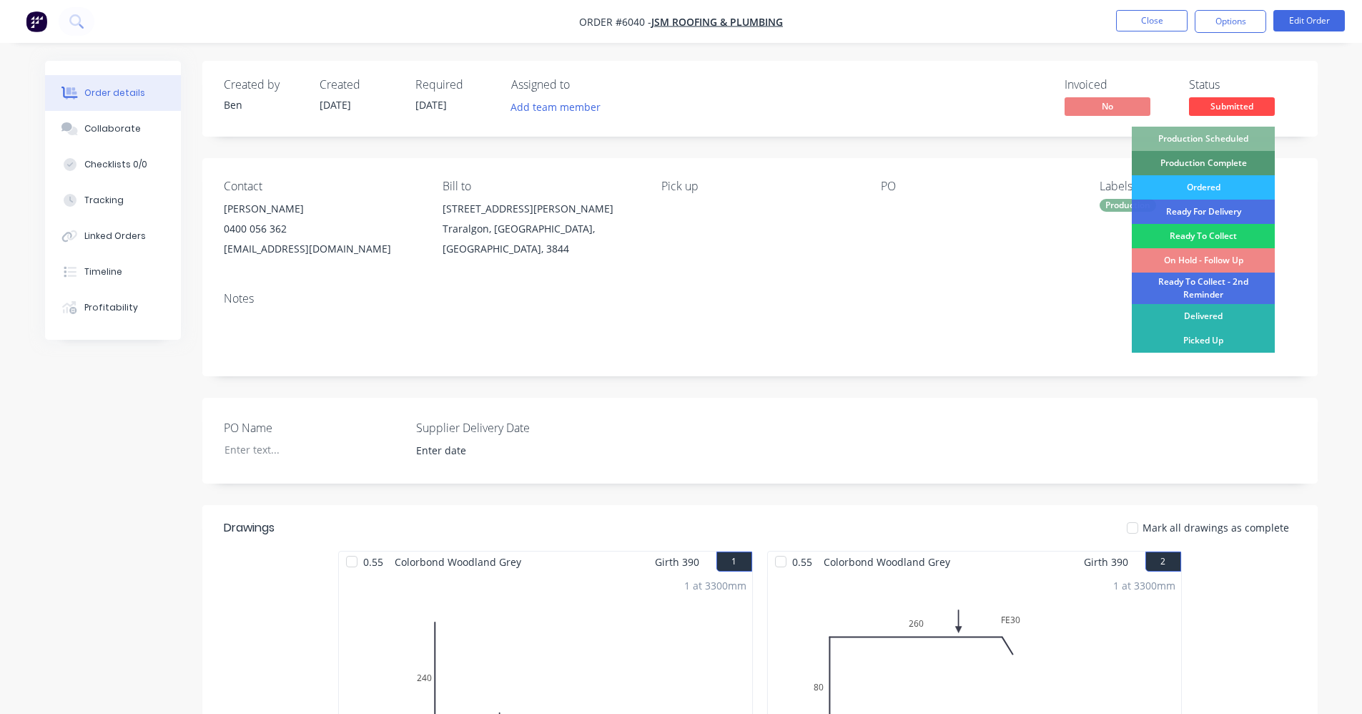
drag, startPoint x: 1198, startPoint y: 140, endPoint x: 1199, endPoint y: 165, distance: 25.0
click at [1198, 140] on div "Production Scheduled" at bounding box center [1203, 139] width 143 height 24
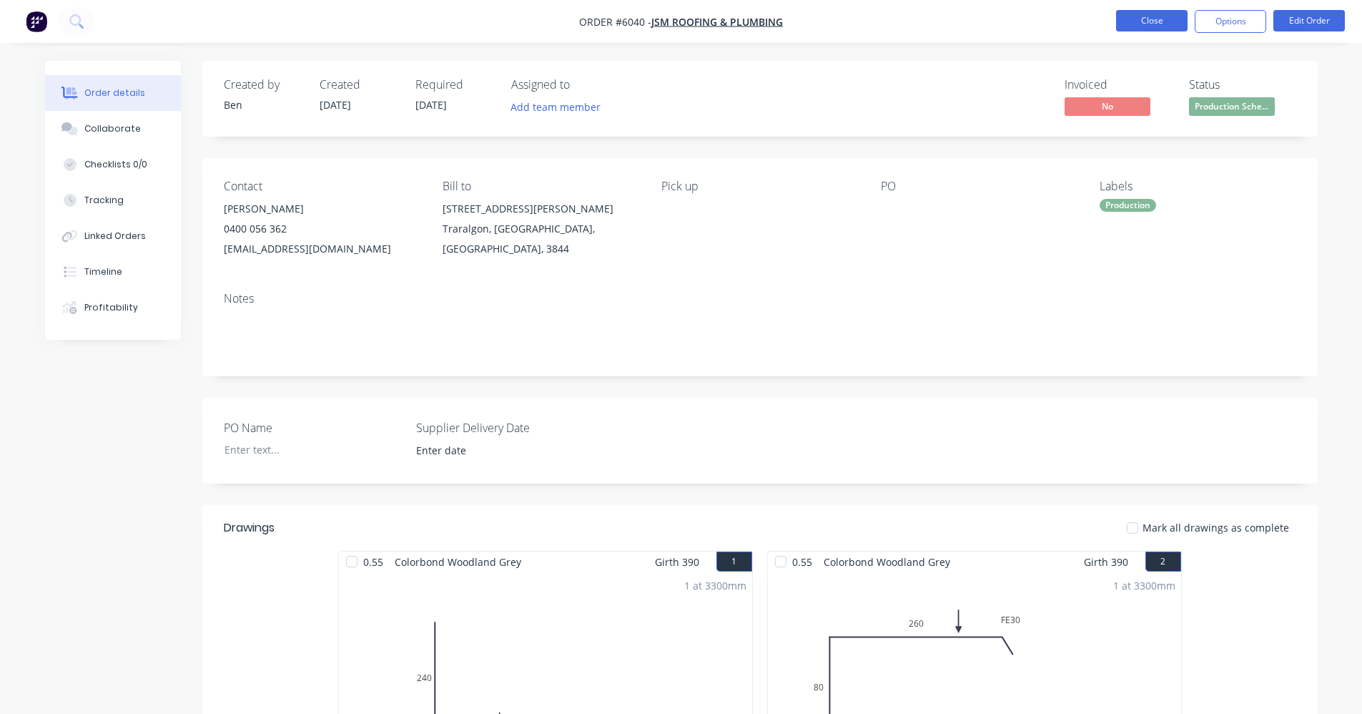
click at [1145, 20] on button "Close" at bounding box center [1152, 20] width 72 height 21
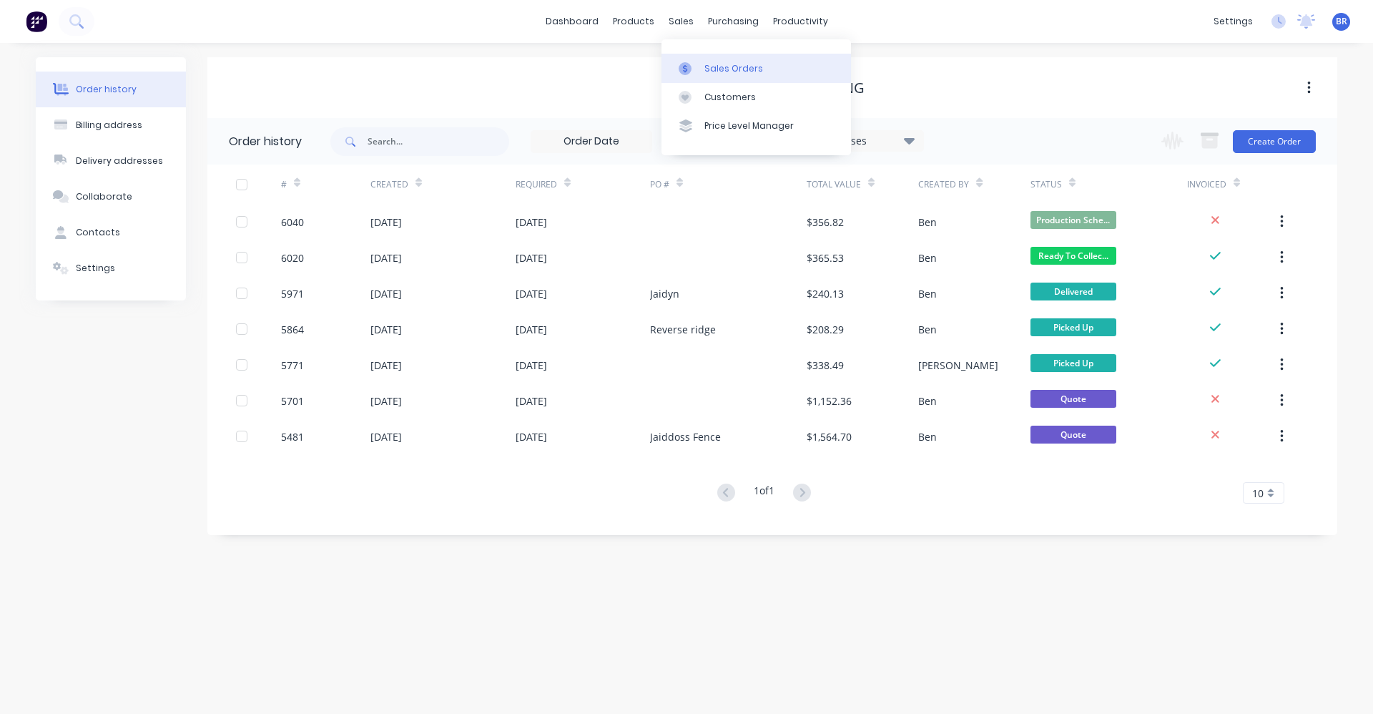
click at [713, 72] on div "Sales Orders" at bounding box center [733, 68] width 59 height 13
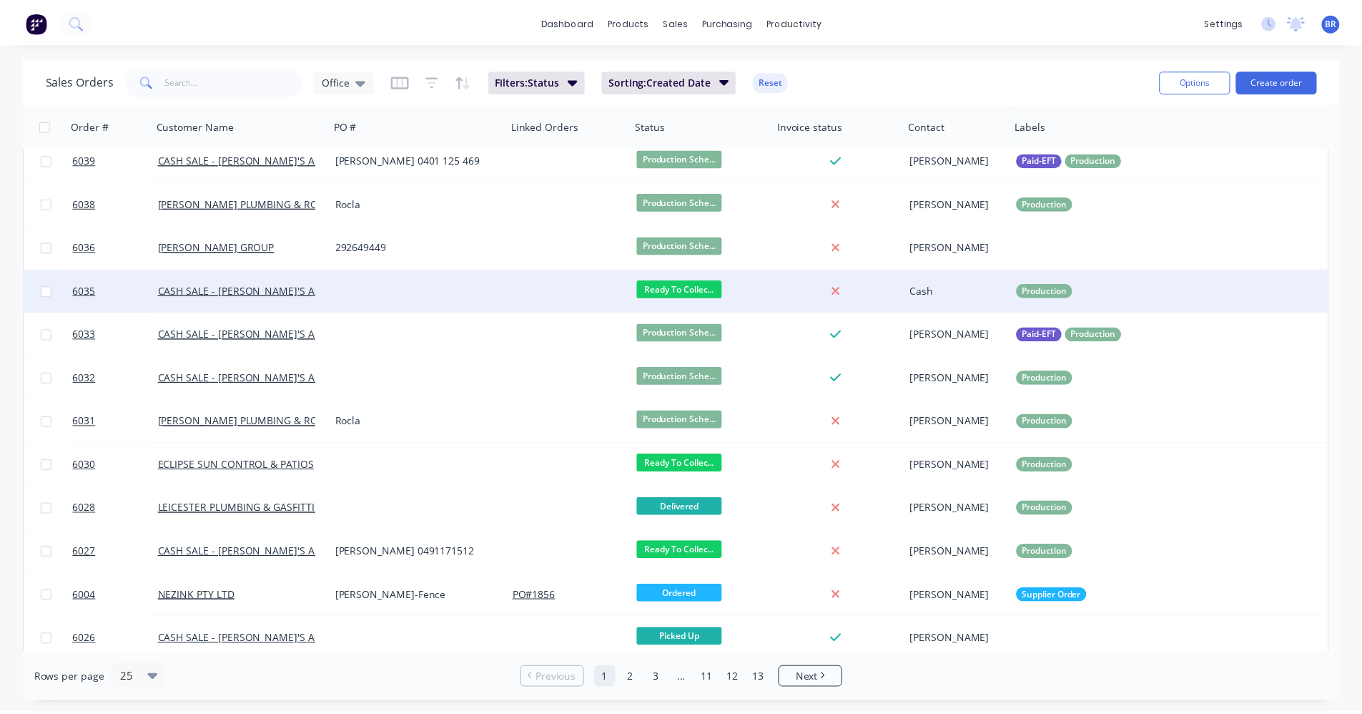
scroll to position [72, 0]
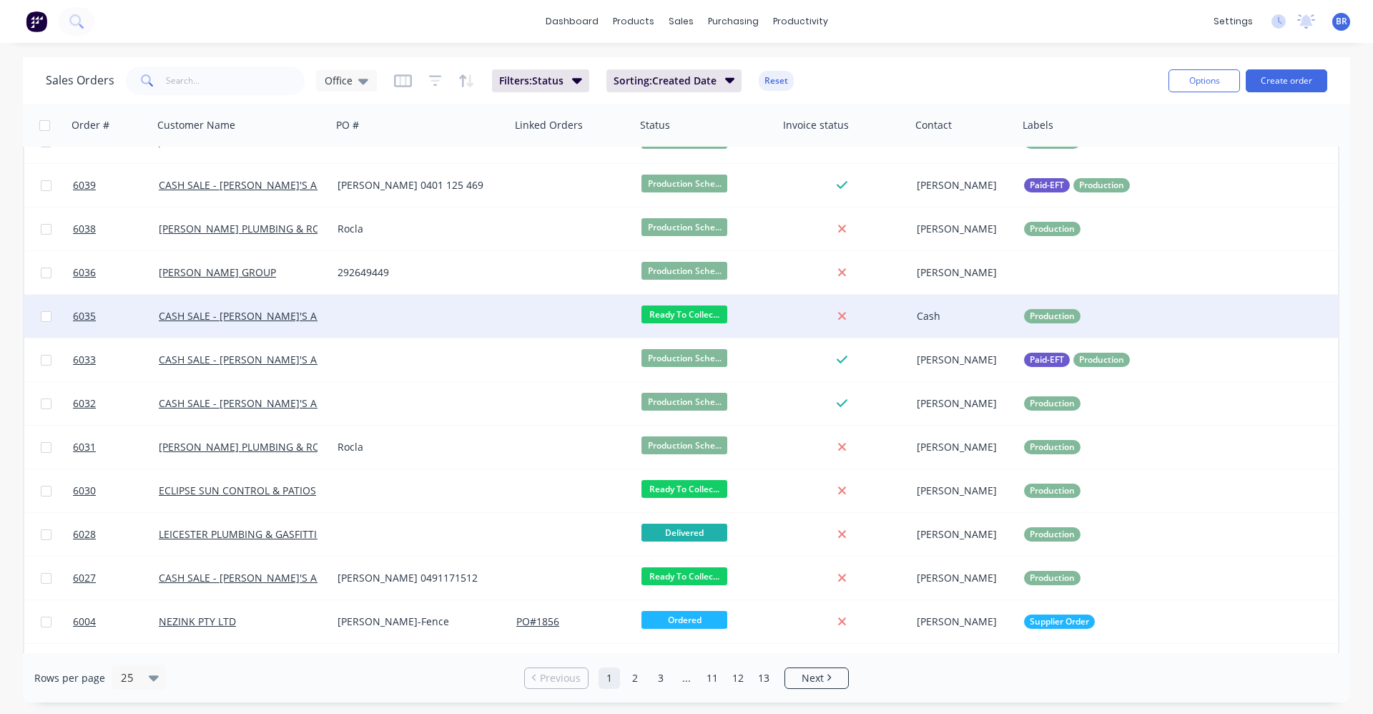
click at [419, 307] on div at bounding box center [421, 316] width 179 height 43
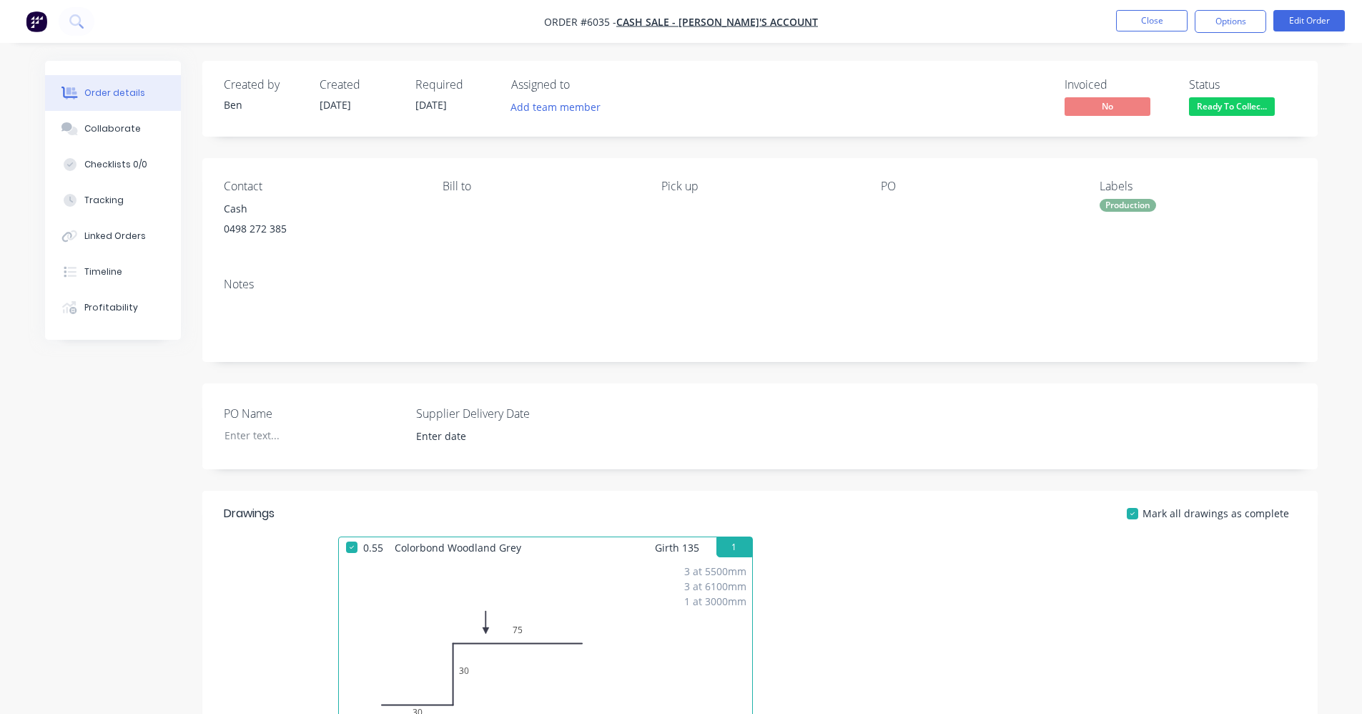
click at [1137, 204] on div "Production" at bounding box center [1128, 205] width 56 height 13
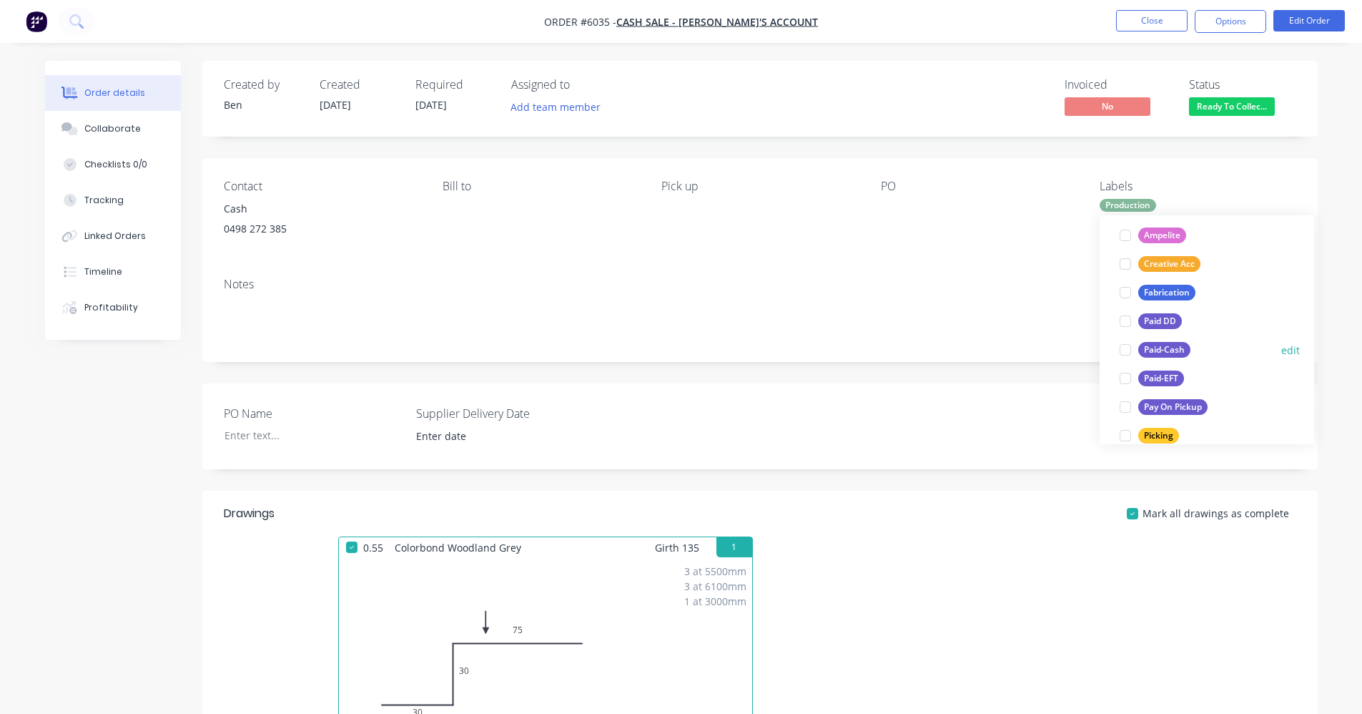
scroll to position [143, 0]
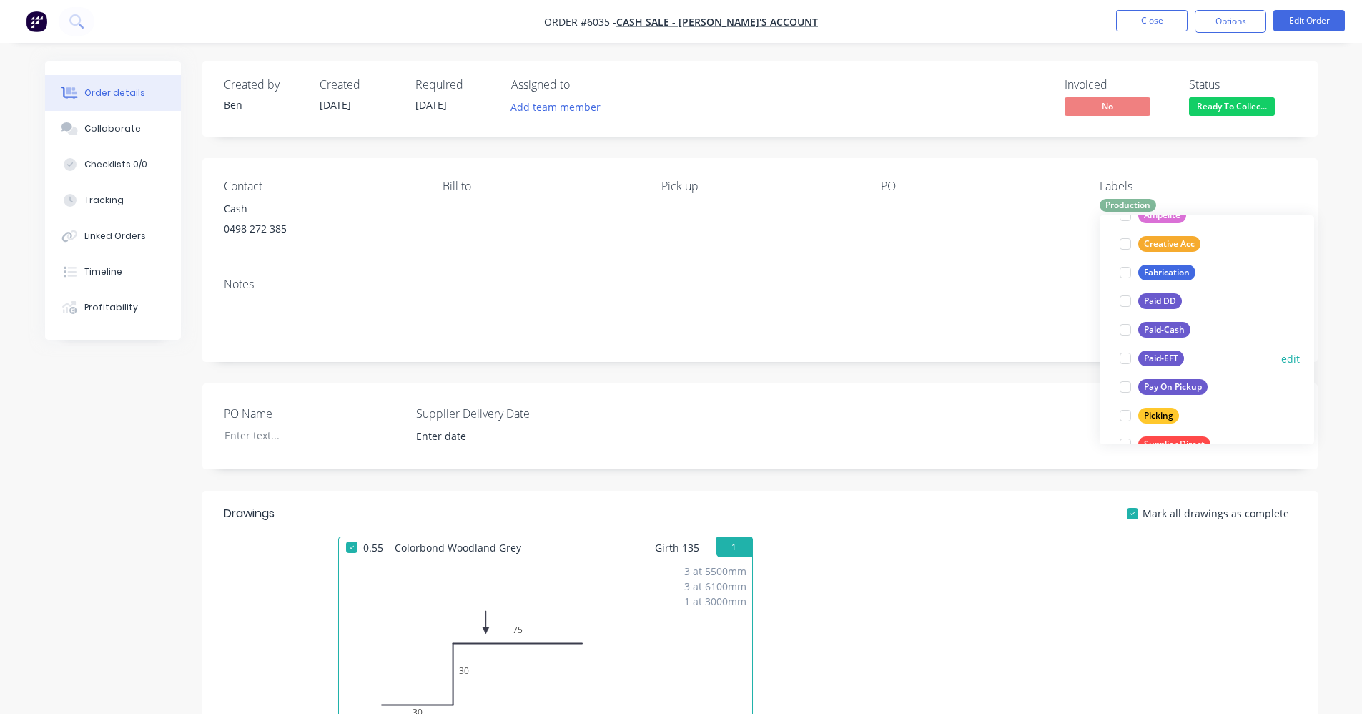
click at [1161, 358] on div "Paid-EFT" at bounding box center [1161, 358] width 46 height 16
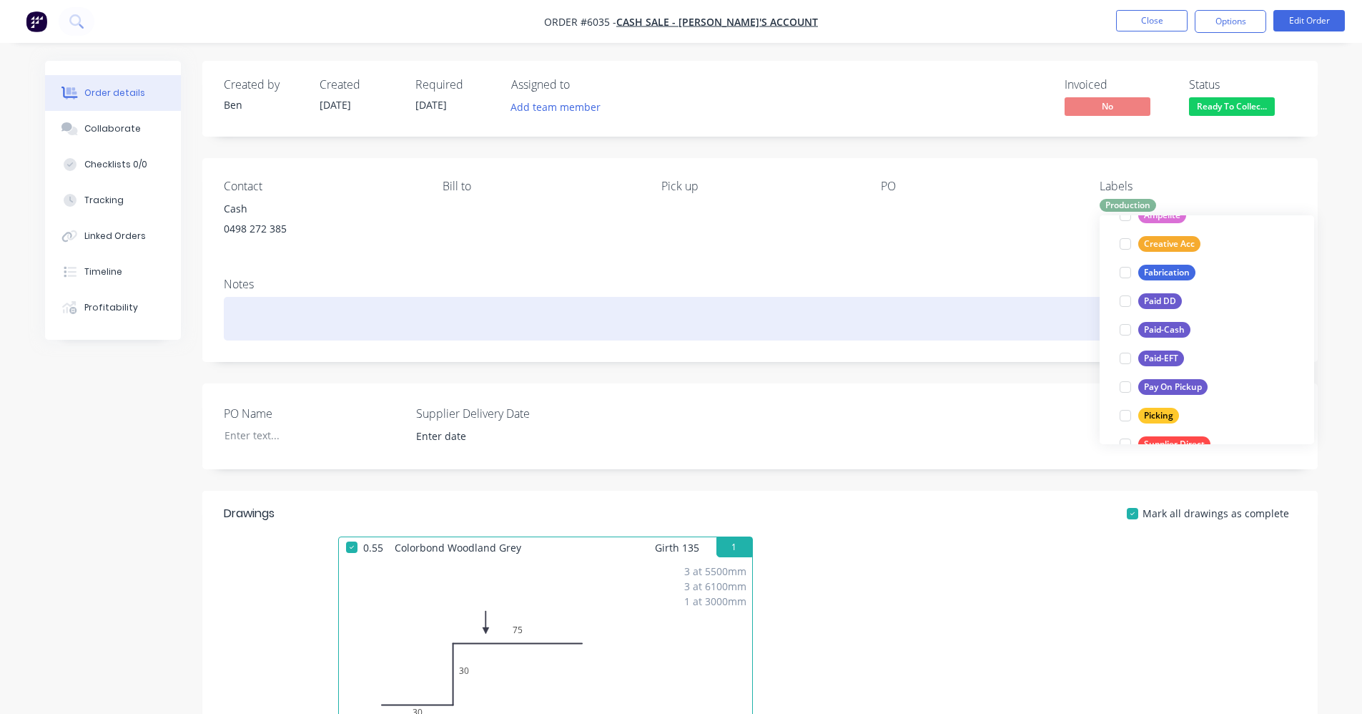
scroll to position [0, 0]
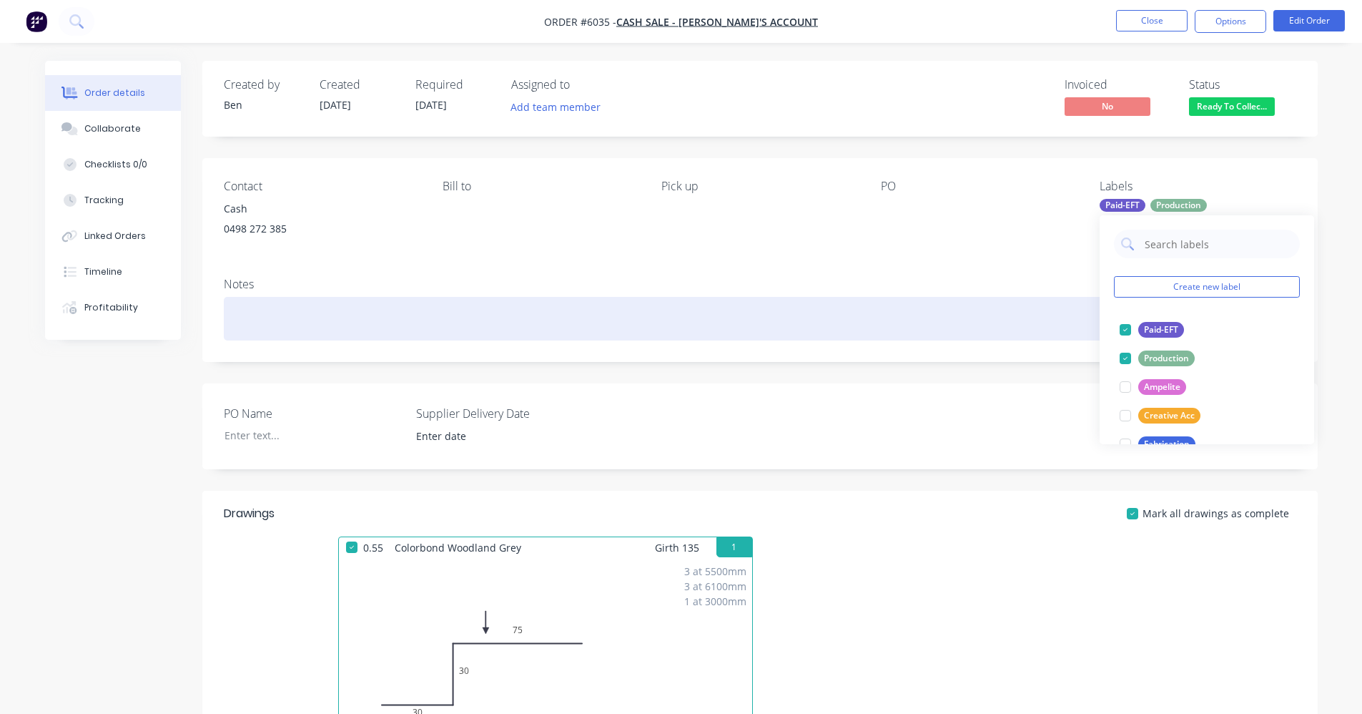
click at [979, 310] on div at bounding box center [760, 319] width 1073 height 44
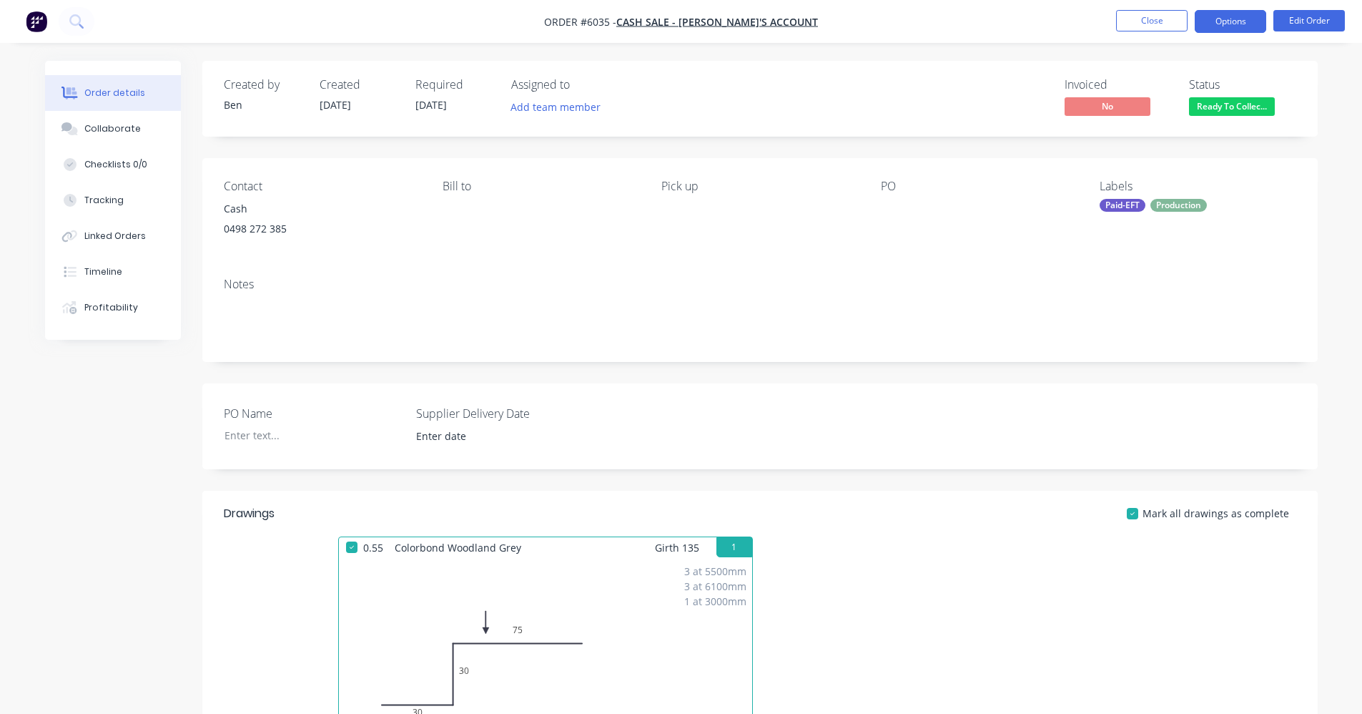
click at [1224, 25] on button "Options" at bounding box center [1231, 21] width 72 height 23
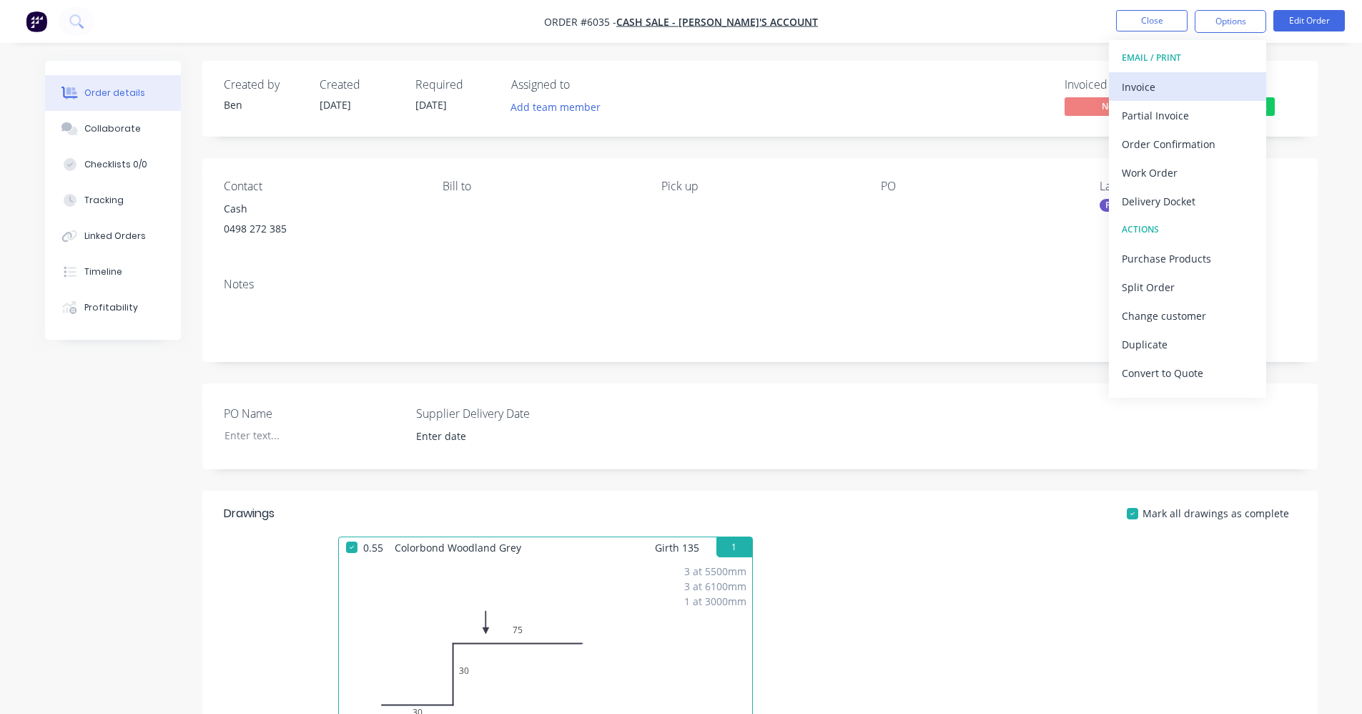
click at [1156, 88] on div "Invoice" at bounding box center [1188, 87] width 132 height 21
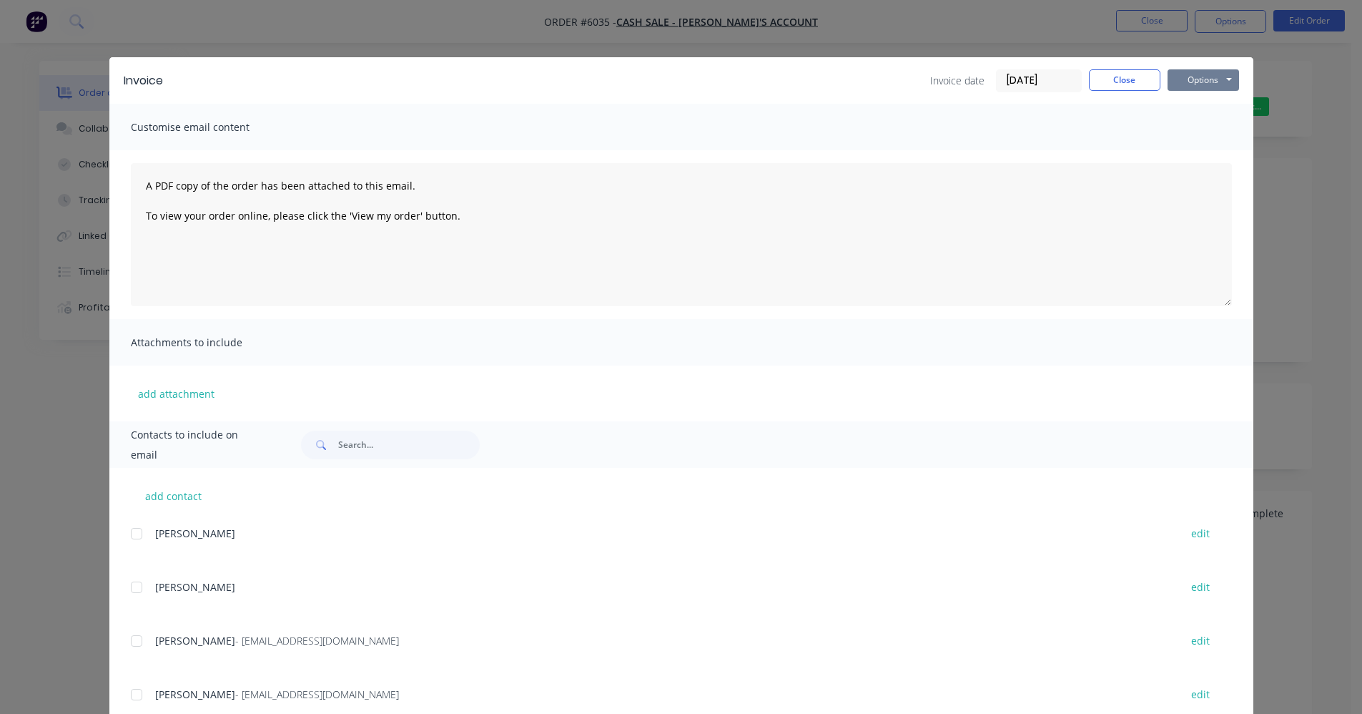
click at [1198, 83] on button "Options" at bounding box center [1204, 79] width 72 height 21
click at [1201, 132] on button "Print" at bounding box center [1214, 129] width 92 height 24
click at [1120, 79] on button "Close" at bounding box center [1125, 79] width 72 height 21
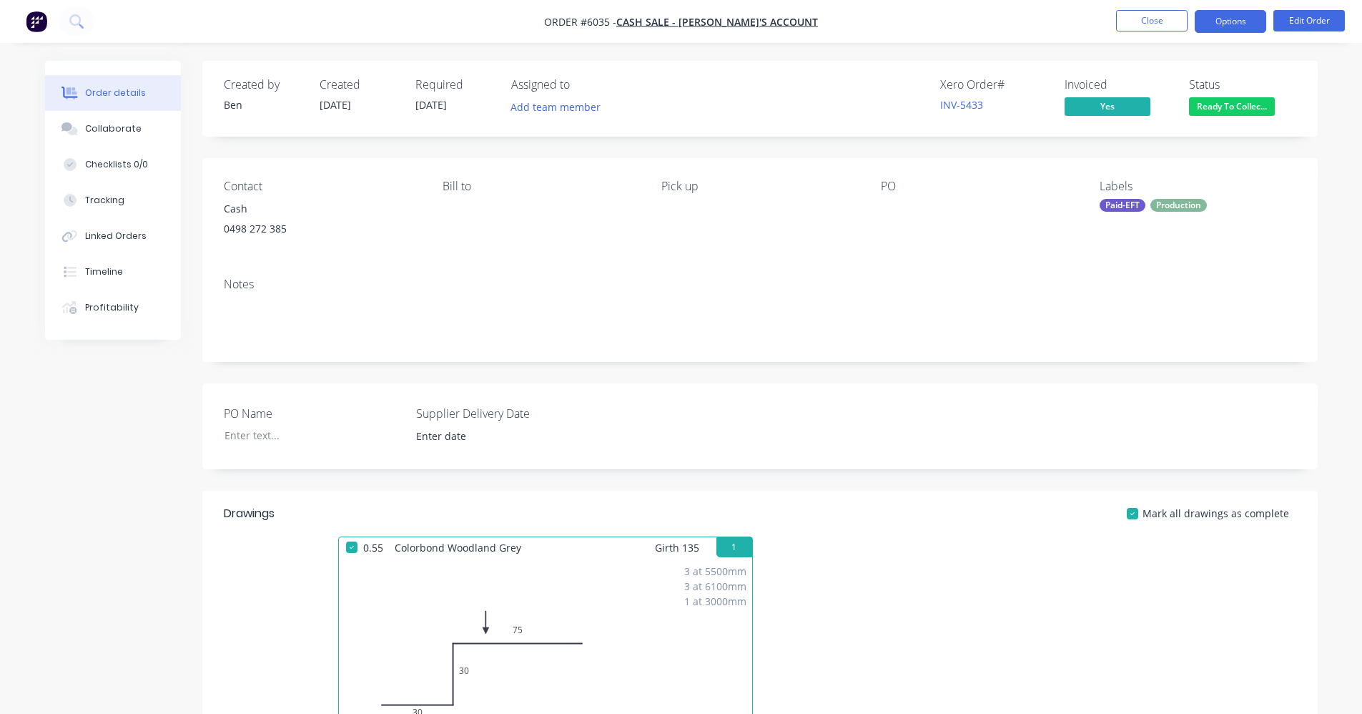
click at [1244, 21] on button "Options" at bounding box center [1231, 21] width 72 height 23
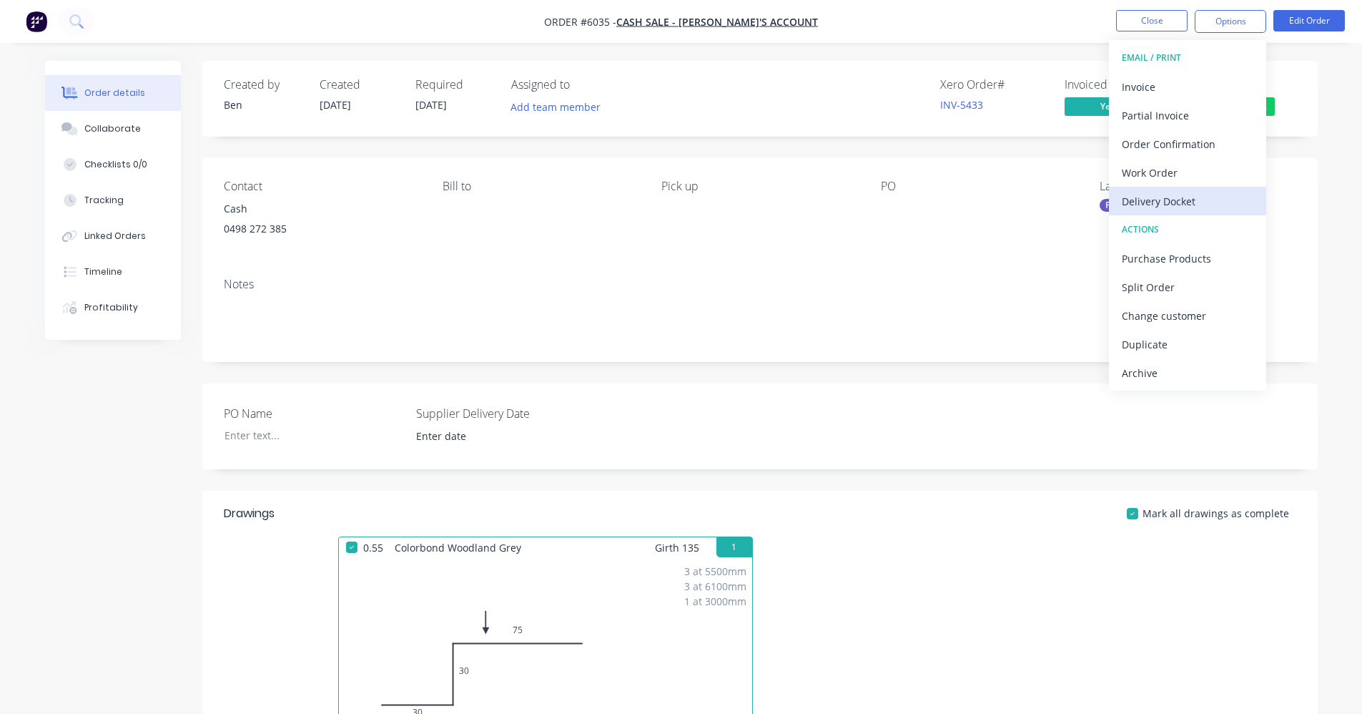
click at [1177, 197] on div "Delivery Docket" at bounding box center [1188, 201] width 132 height 21
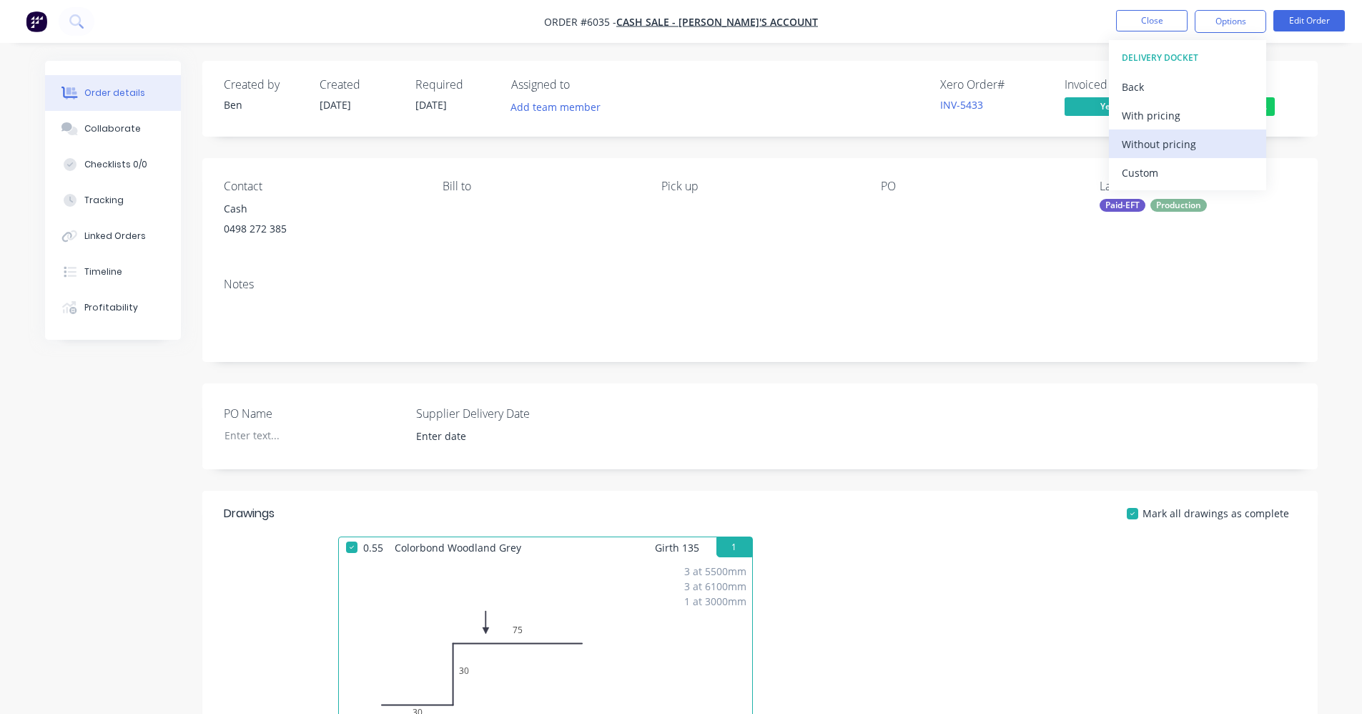
click at [1160, 143] on div "Without pricing" at bounding box center [1188, 144] width 132 height 21
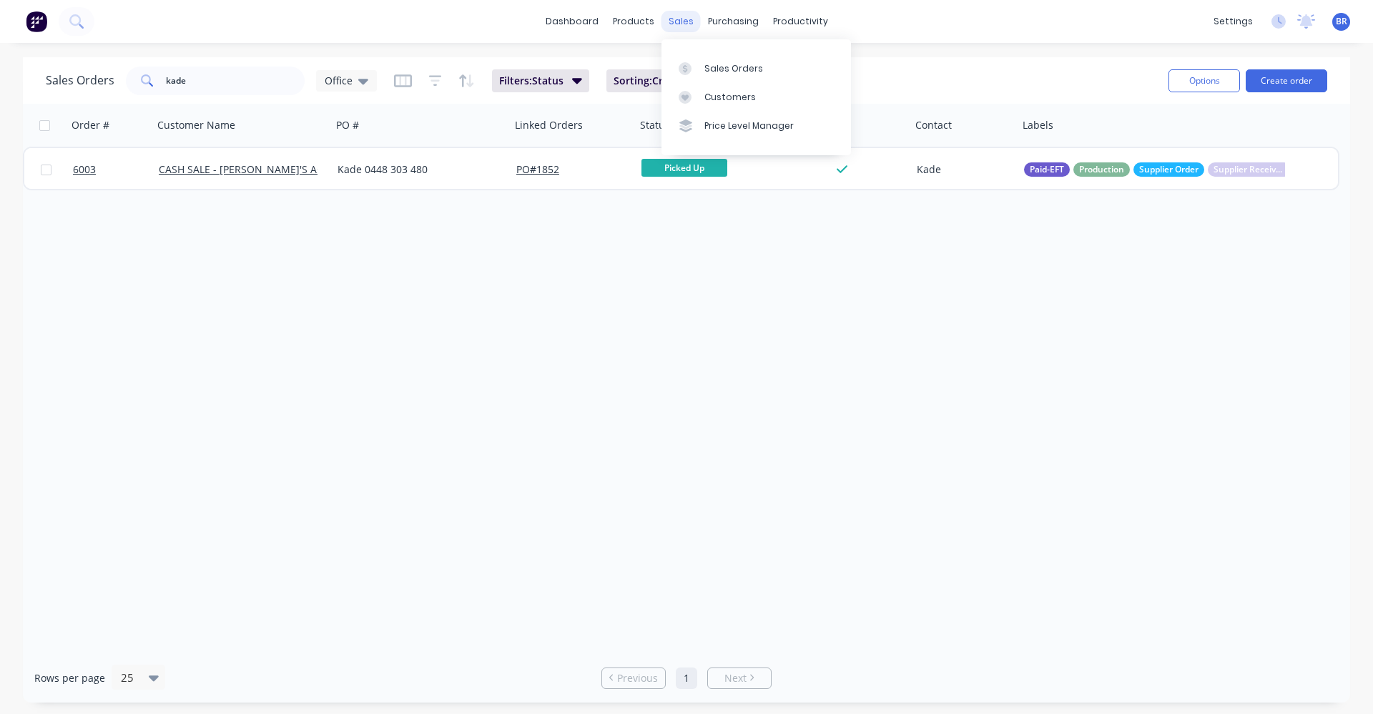
click at [689, 21] on div "sales" at bounding box center [680, 21] width 39 height 21
click at [724, 69] on div "Sales Orders" at bounding box center [733, 68] width 59 height 13
drag, startPoint x: 227, startPoint y: 82, endPoint x: 95, endPoint y: 60, distance: 133.3
click at [72, 61] on div "Sales Orders kade Office Filters: Status Sorting: Created Date Reset Options Cr…" at bounding box center [686, 80] width 1327 height 46
